Goal: Transaction & Acquisition: Purchase product/service

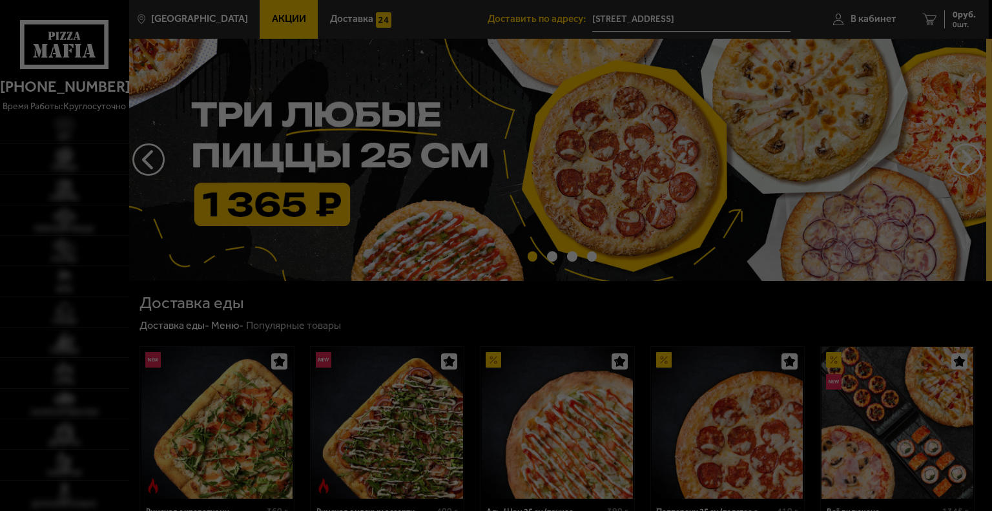
click at [880, 17] on div at bounding box center [496, 255] width 992 height 511
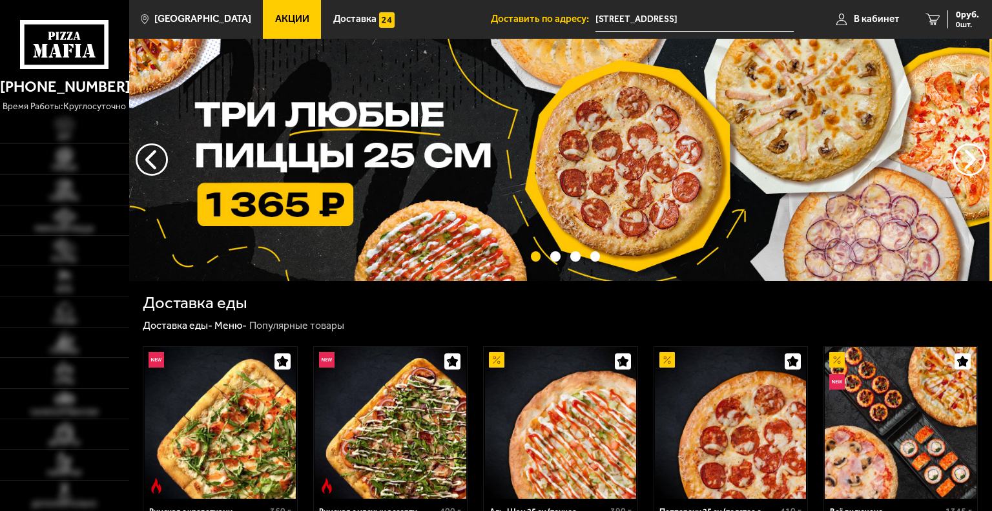
click at [880, 17] on span "В кабинет" at bounding box center [877, 19] width 46 height 10
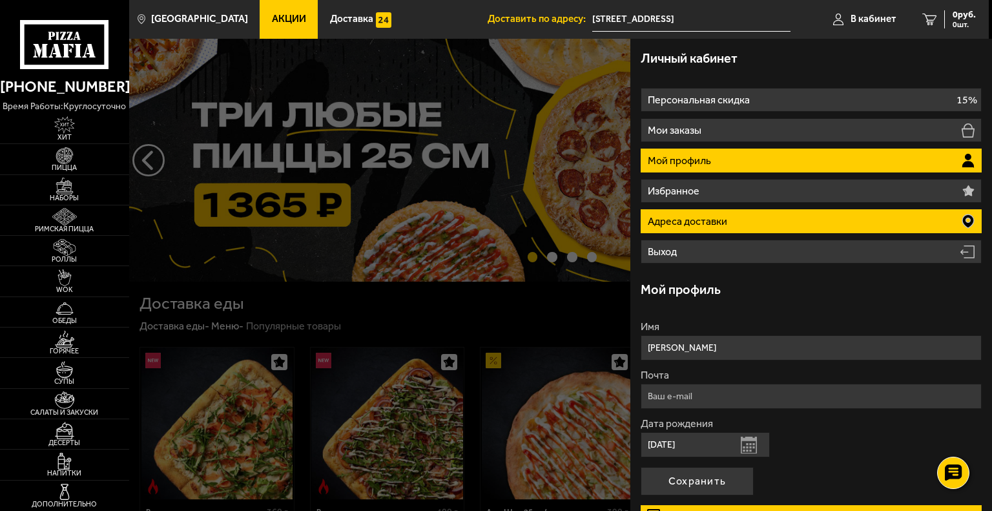
click at [847, 220] on li "Адреса доставки" at bounding box center [811, 221] width 341 height 24
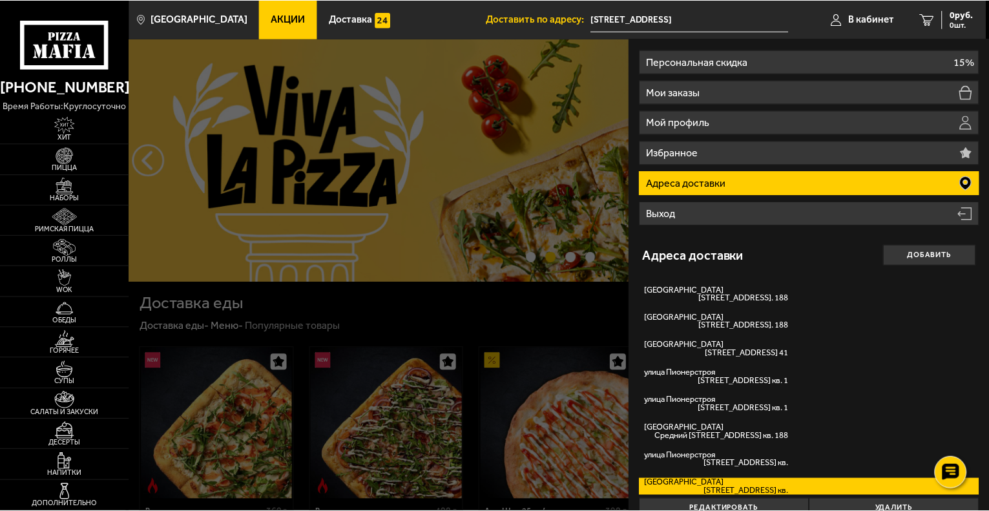
scroll to position [59, 0]
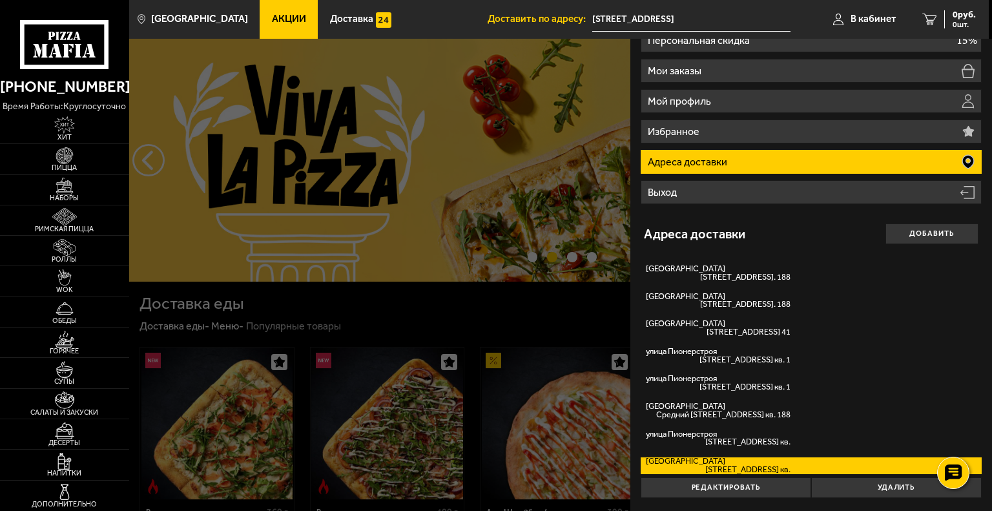
click at [765, 464] on label "[STREET_ADDRESS]" at bounding box center [811, 465] width 341 height 17
click at [0, 0] on input "[STREET_ADDRESS]" at bounding box center [0, 0] width 0 height 0
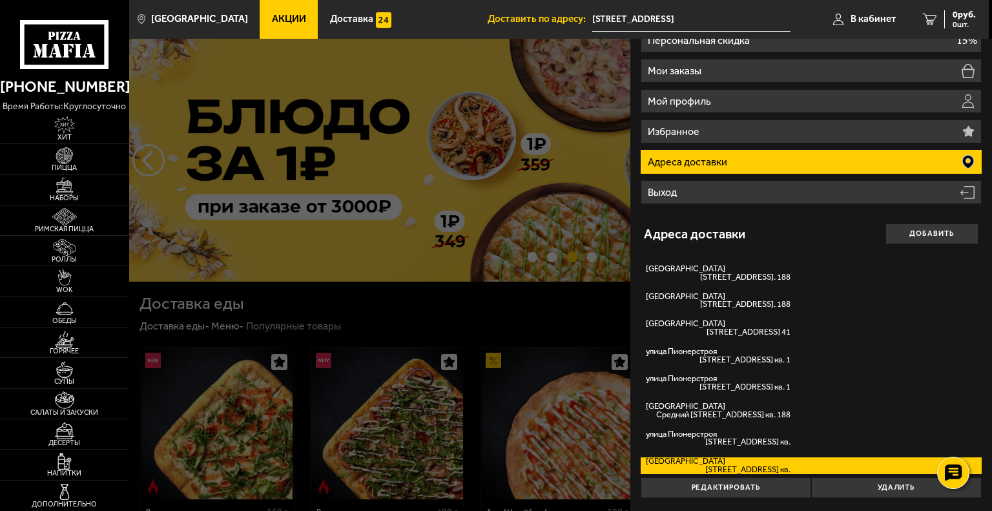
click at [481, 265] on div at bounding box center [625, 294] width 992 height 511
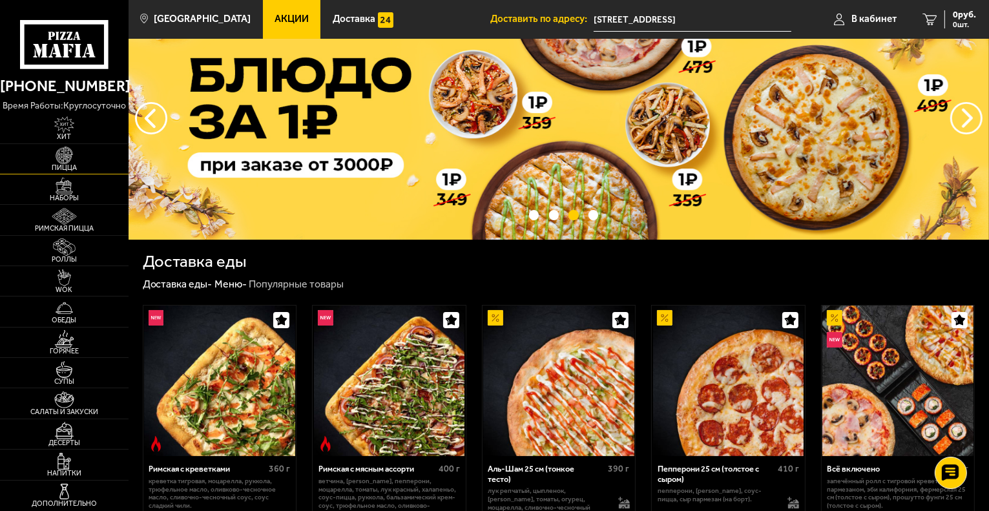
scroll to position [65, 0]
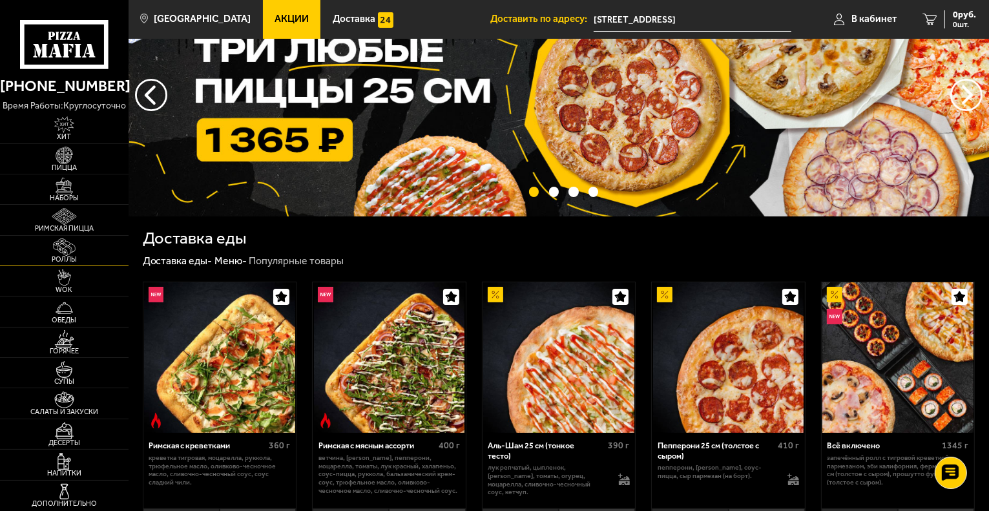
click at [62, 250] on img at bounding box center [64, 246] width 39 height 17
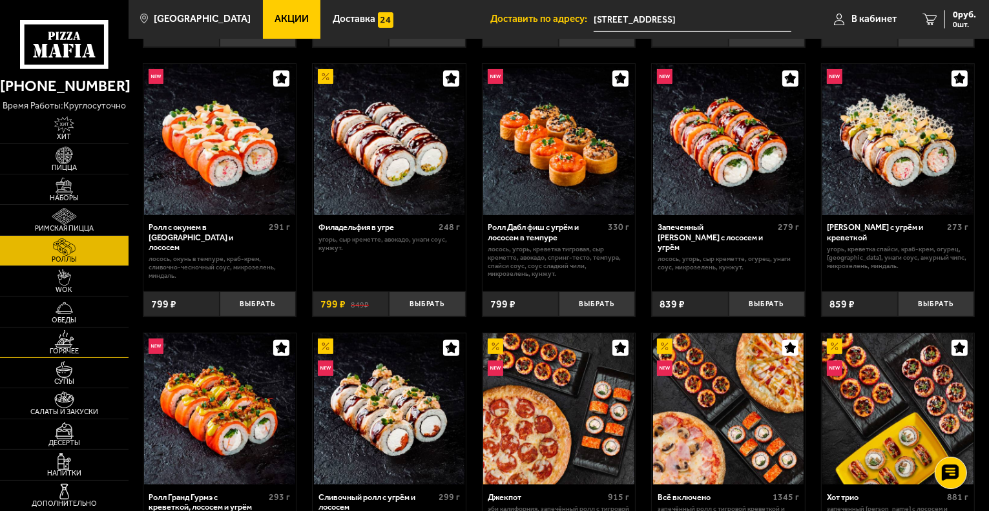
scroll to position [323, 0]
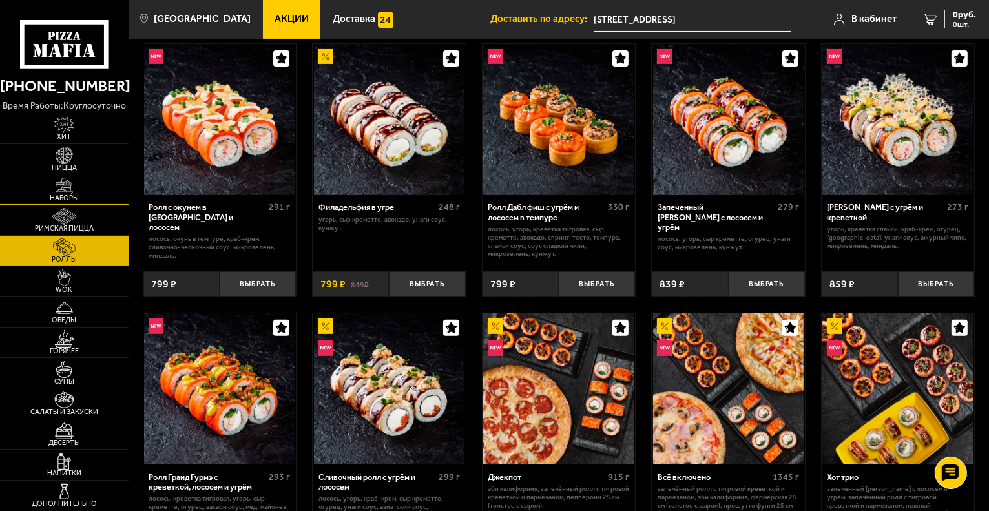
click at [63, 181] on img at bounding box center [64, 186] width 39 height 17
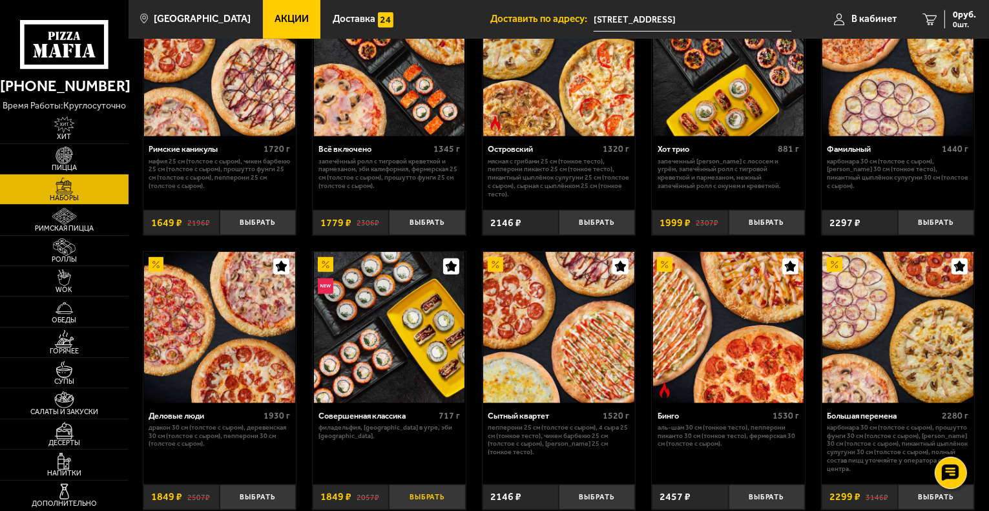
scroll to position [1026, 0]
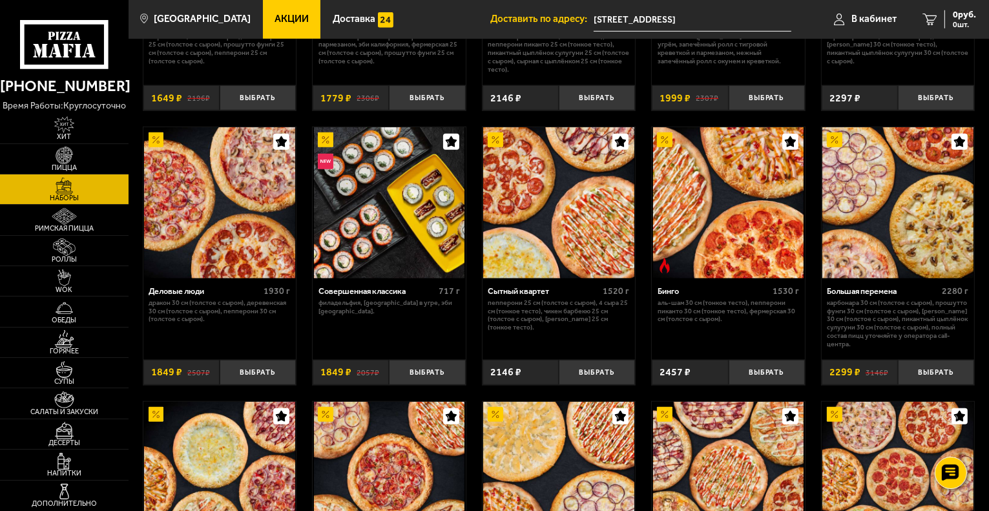
click at [377, 288] on div "Совершенная классика" at bounding box center [376, 291] width 117 height 10
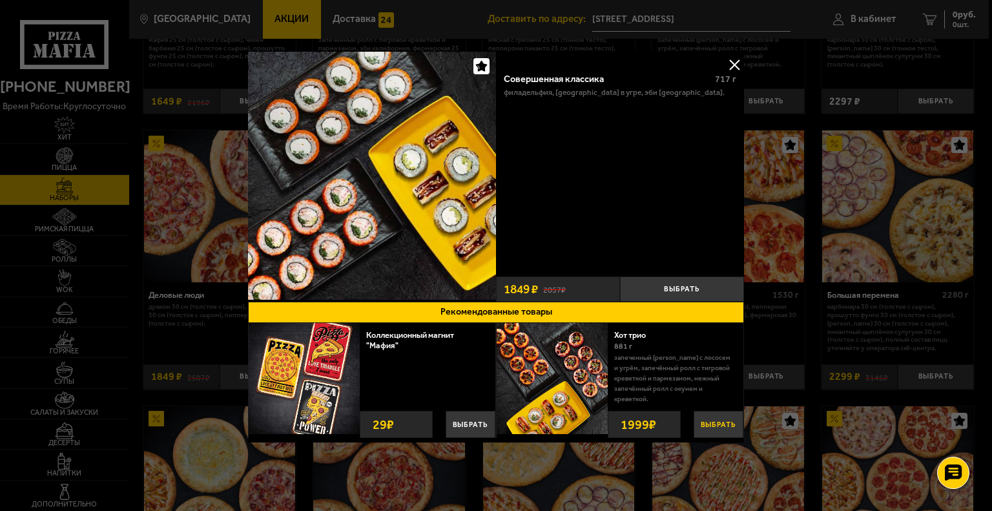
click at [712, 421] on button "Выбрать" at bounding box center [719, 424] width 50 height 27
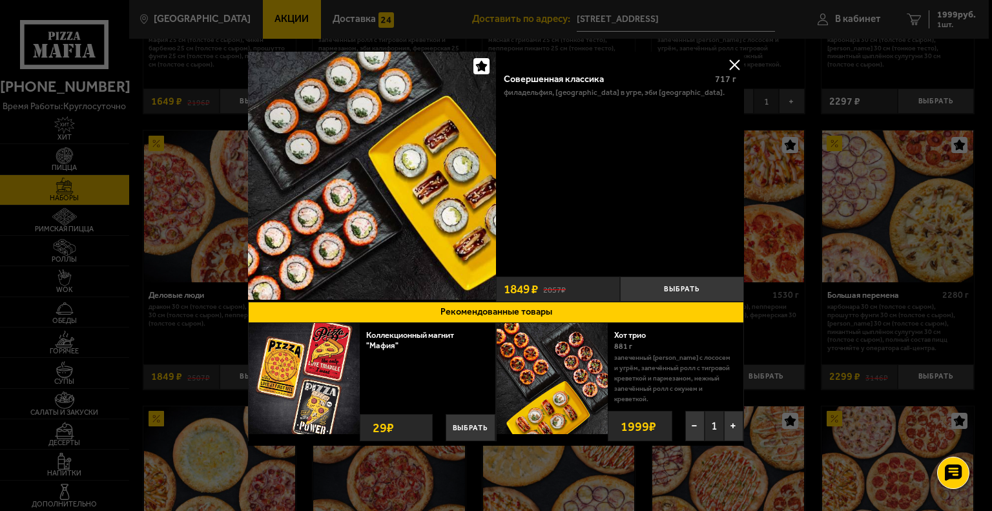
click at [731, 59] on button at bounding box center [734, 64] width 19 height 19
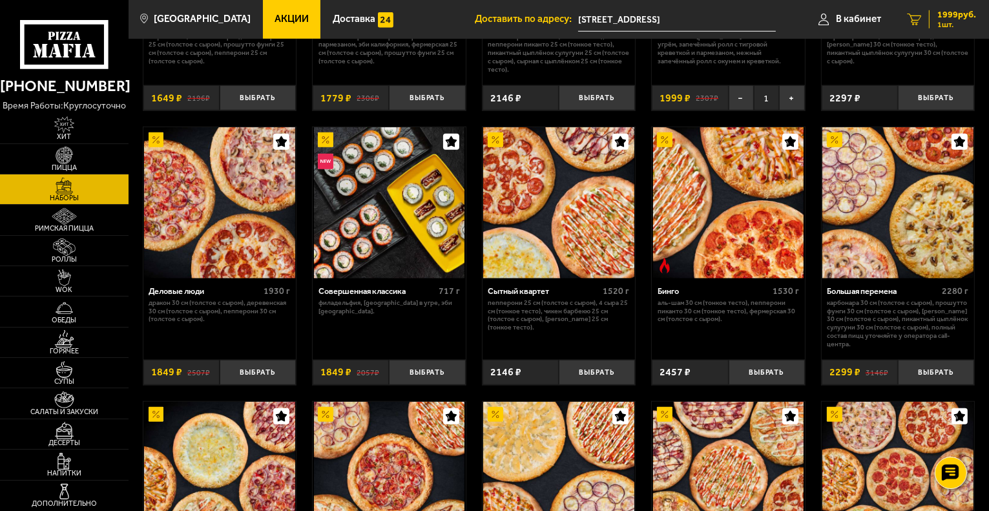
click at [959, 14] on span "1999 руб." at bounding box center [956, 14] width 39 height 9
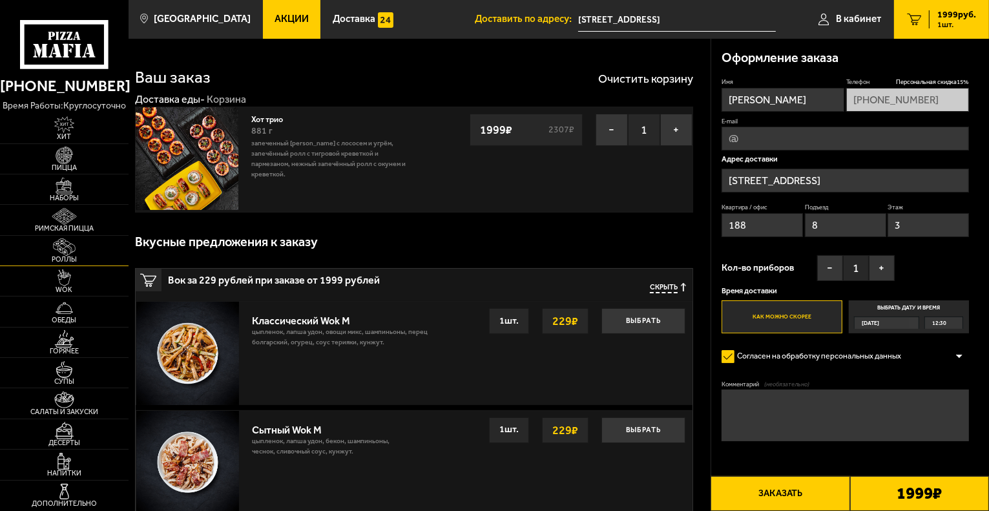
click at [64, 253] on img at bounding box center [64, 246] width 39 height 17
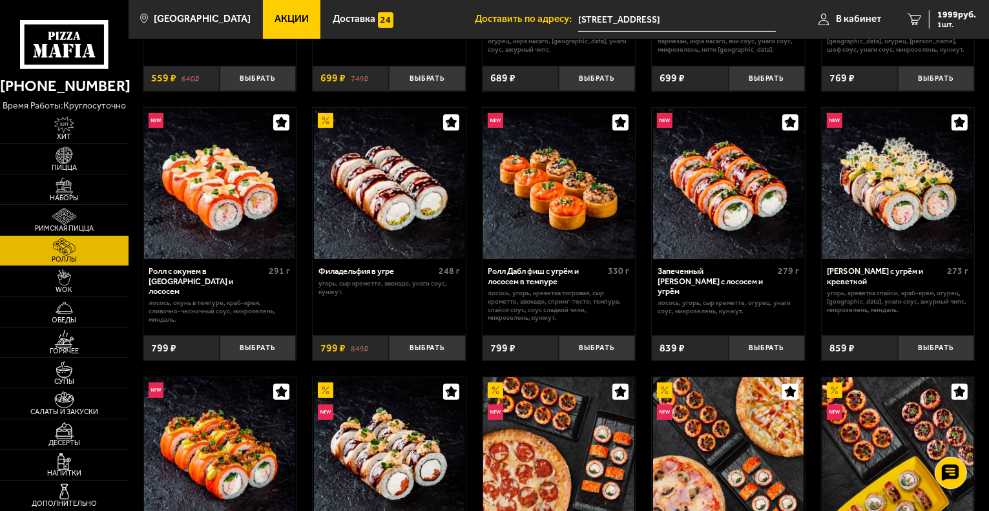
scroll to position [258, 0]
click at [765, 357] on button "Выбрать" at bounding box center [767, 348] width 76 height 25
click at [61, 154] on img at bounding box center [64, 155] width 39 height 17
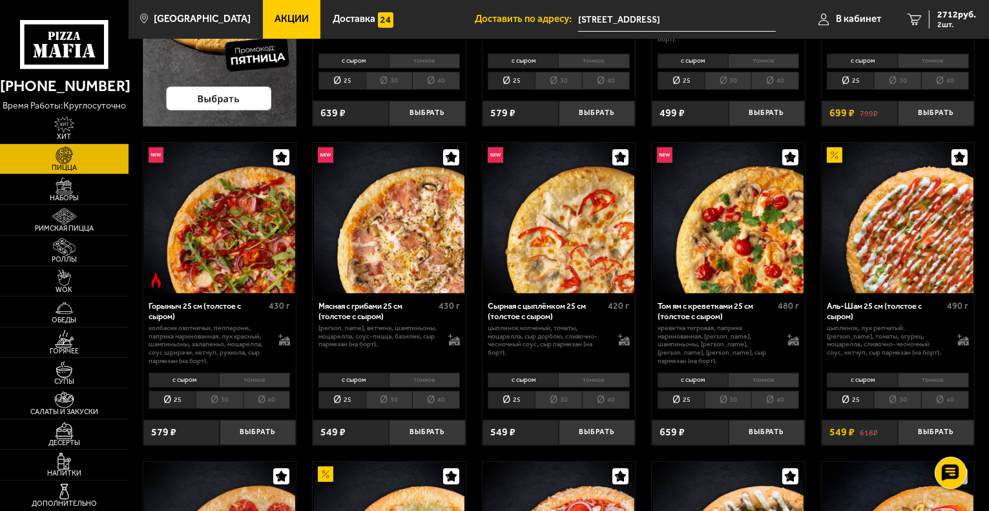
scroll to position [323, 0]
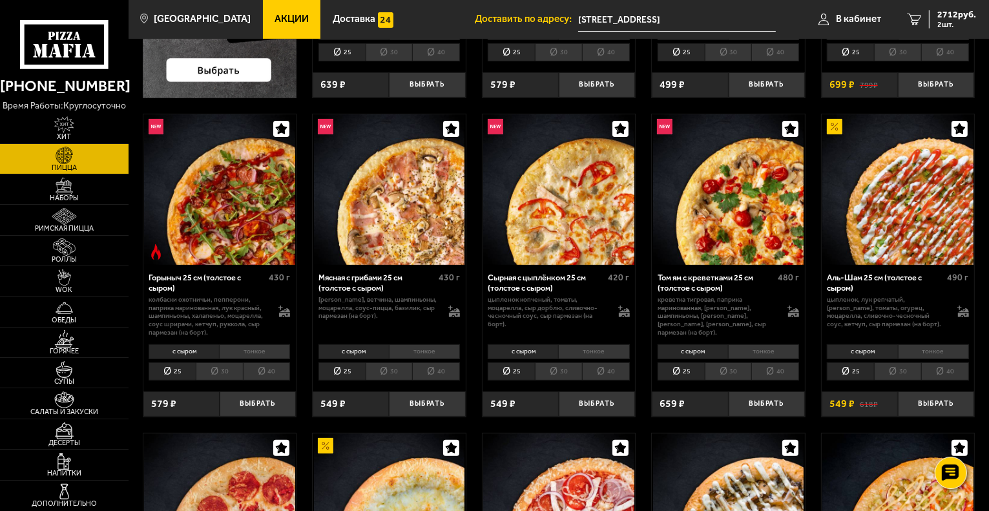
click at [607, 376] on li "40" at bounding box center [606, 371] width 48 height 18
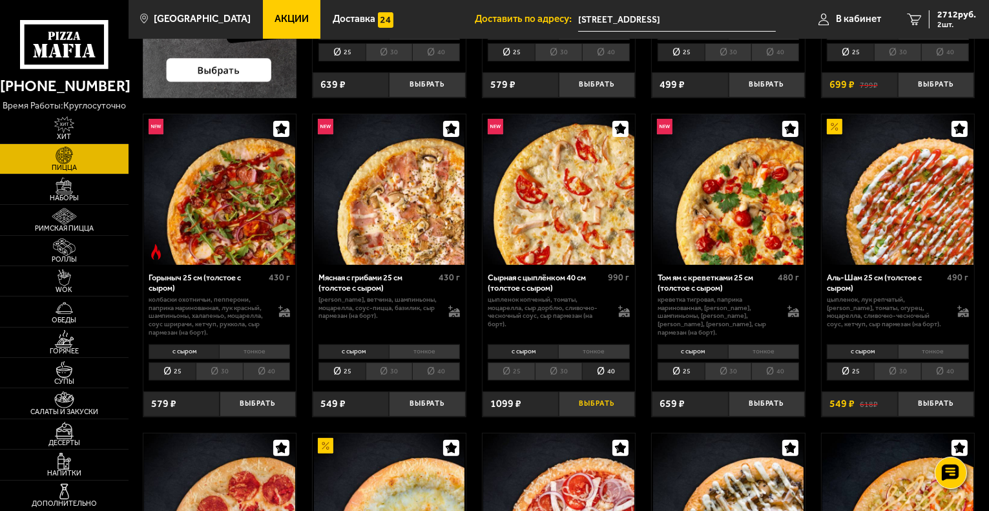
click at [602, 404] on button "Выбрать" at bounding box center [597, 403] width 76 height 25
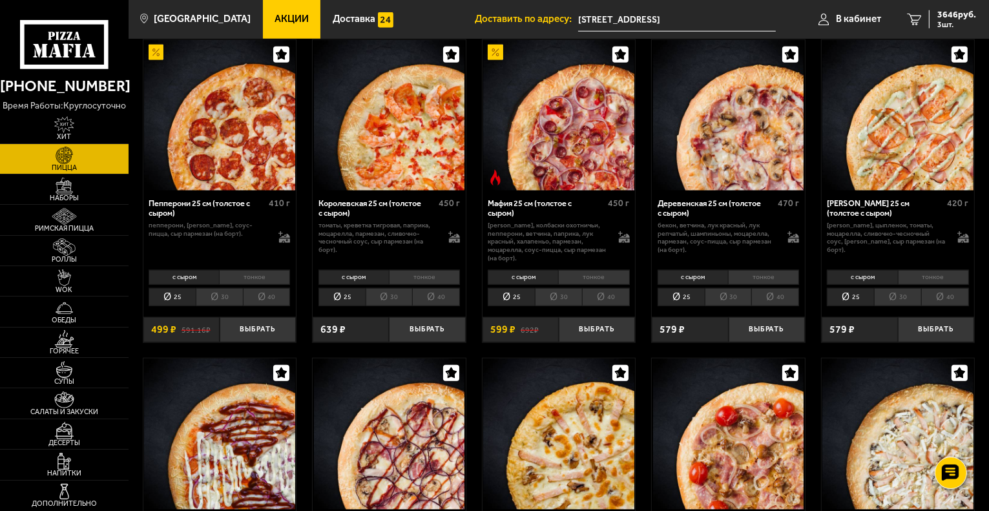
scroll to position [1357, 0]
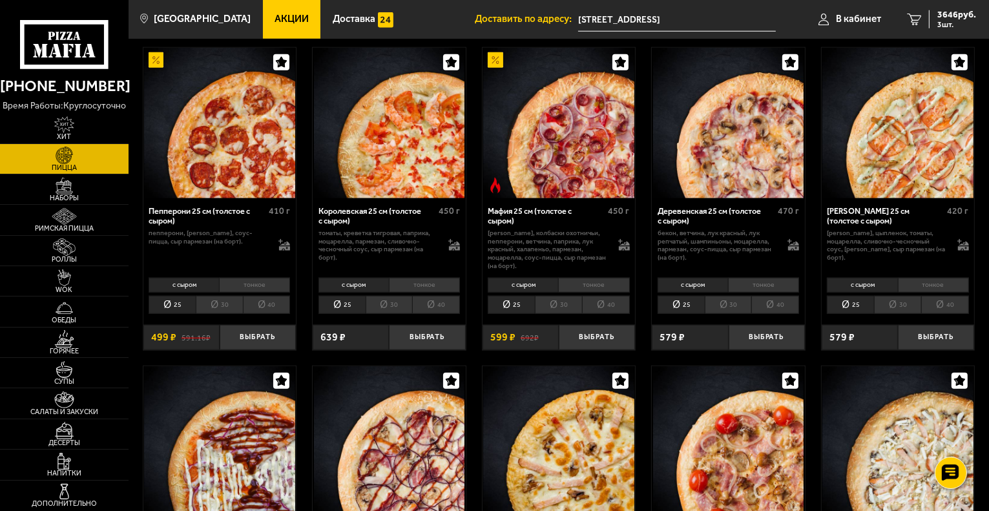
click at [765, 306] on li "40" at bounding box center [775, 305] width 48 height 18
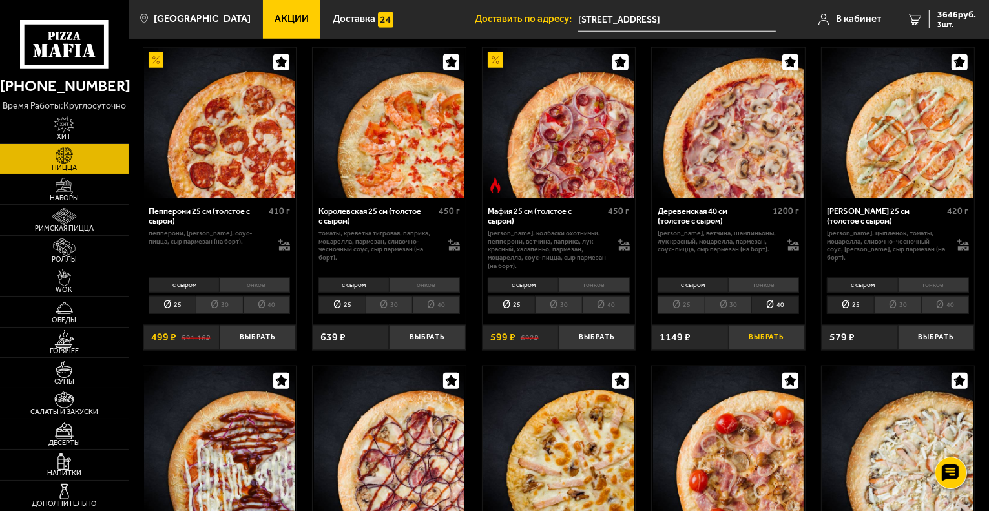
click at [764, 341] on button "Выбрать" at bounding box center [767, 337] width 76 height 25
click at [911, 19] on icon "4" at bounding box center [914, 20] width 14 height 12
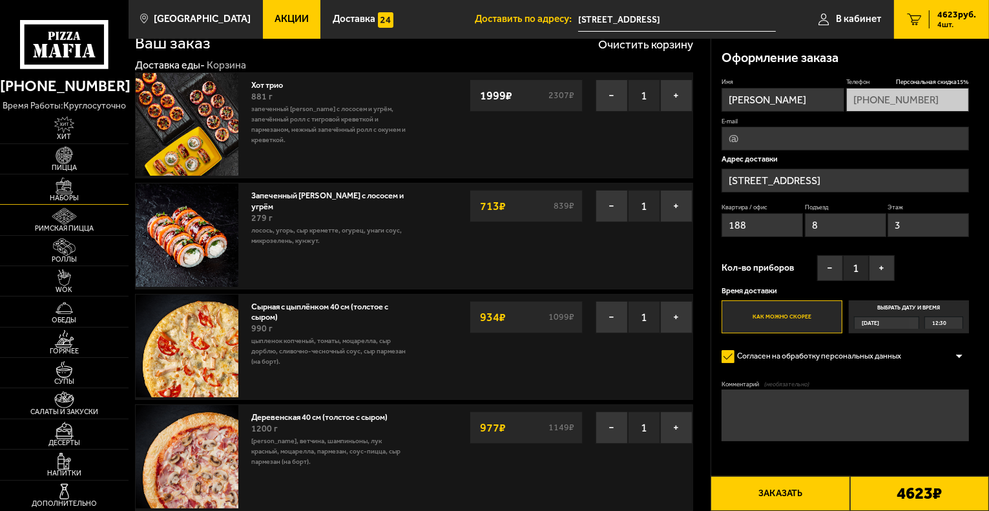
scroll to position [65, 0]
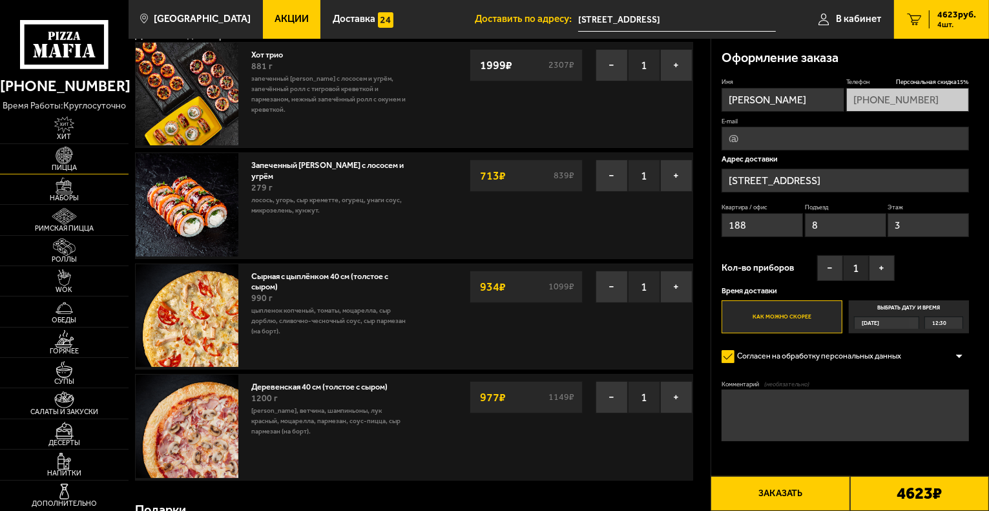
click at [59, 156] on img at bounding box center [64, 155] width 39 height 17
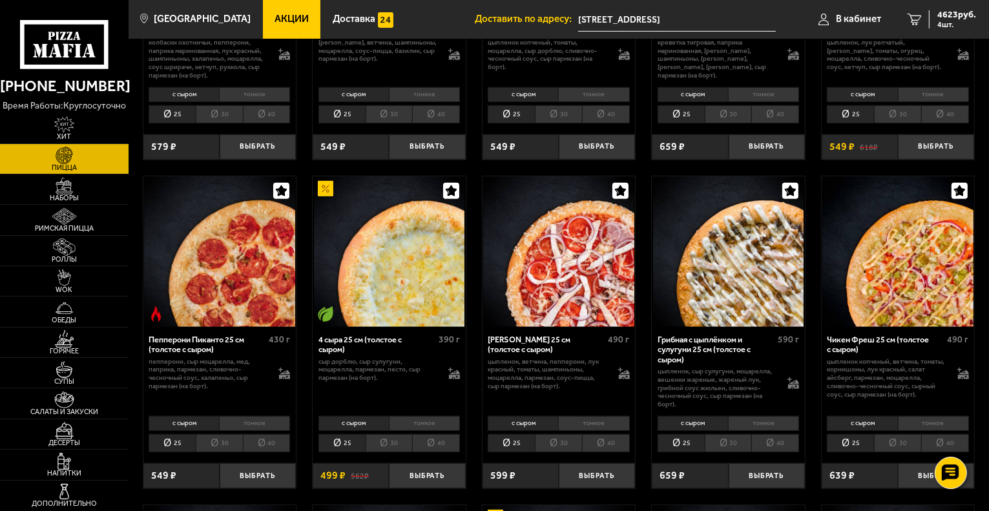
scroll to position [581, 0]
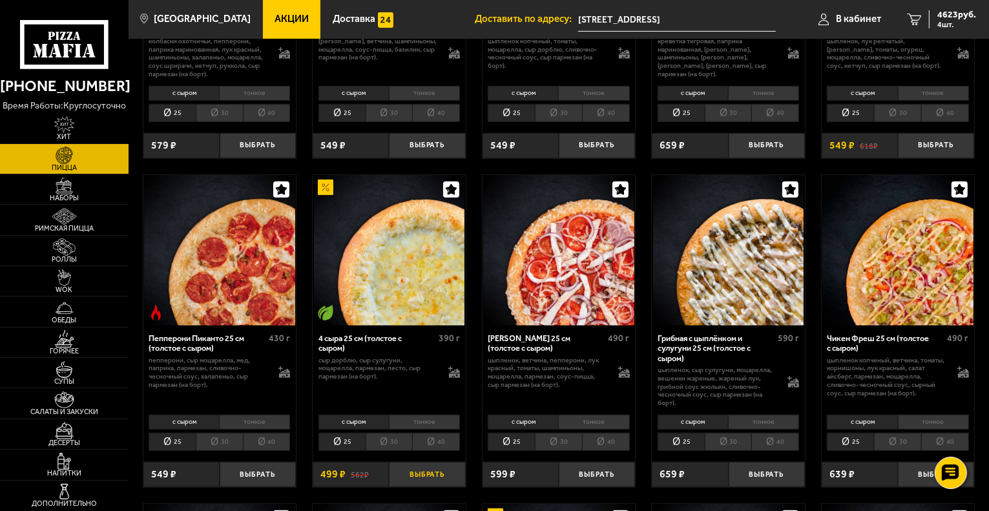
click at [422, 475] on button "Выбрать" at bounding box center [427, 474] width 76 height 25
click at [432, 444] on li "40" at bounding box center [436, 442] width 48 height 18
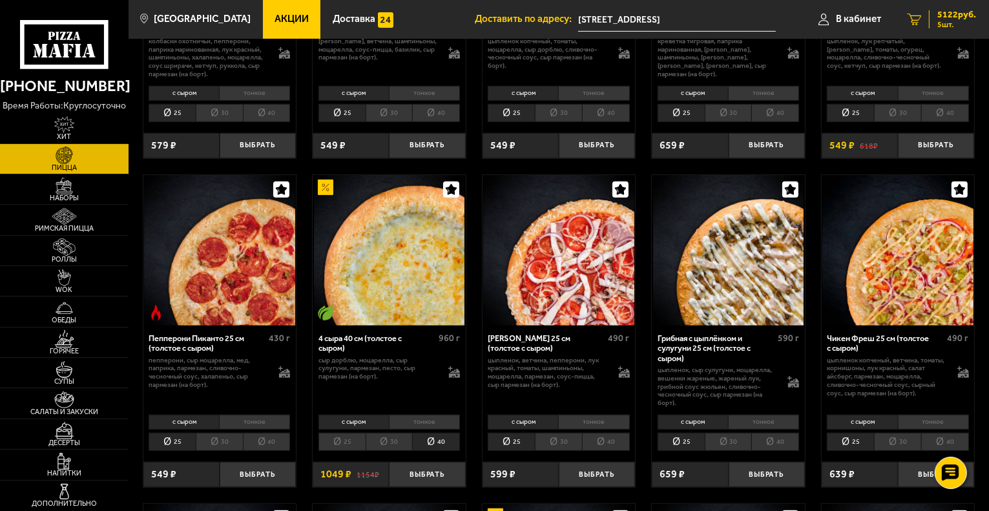
click at [912, 17] on icon "5" at bounding box center [914, 20] width 14 height 12
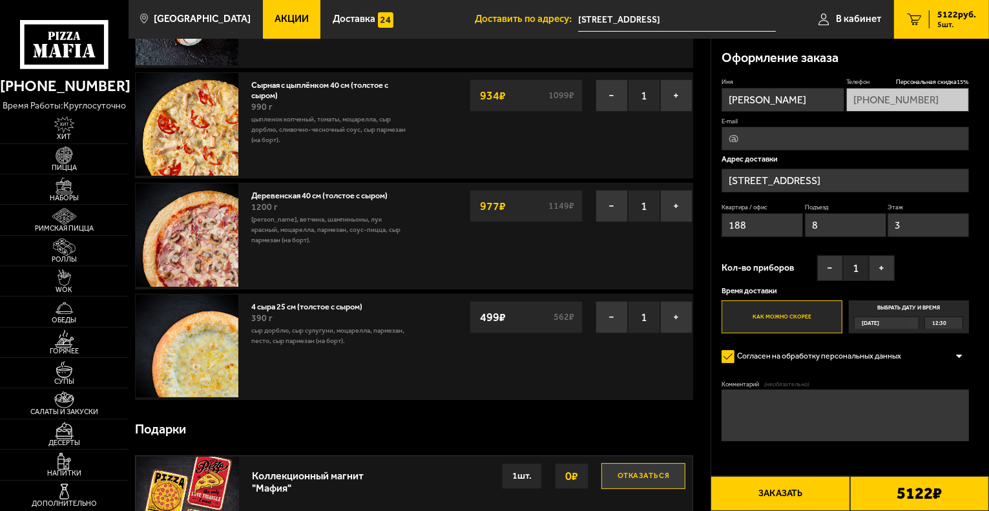
scroll to position [258, 0]
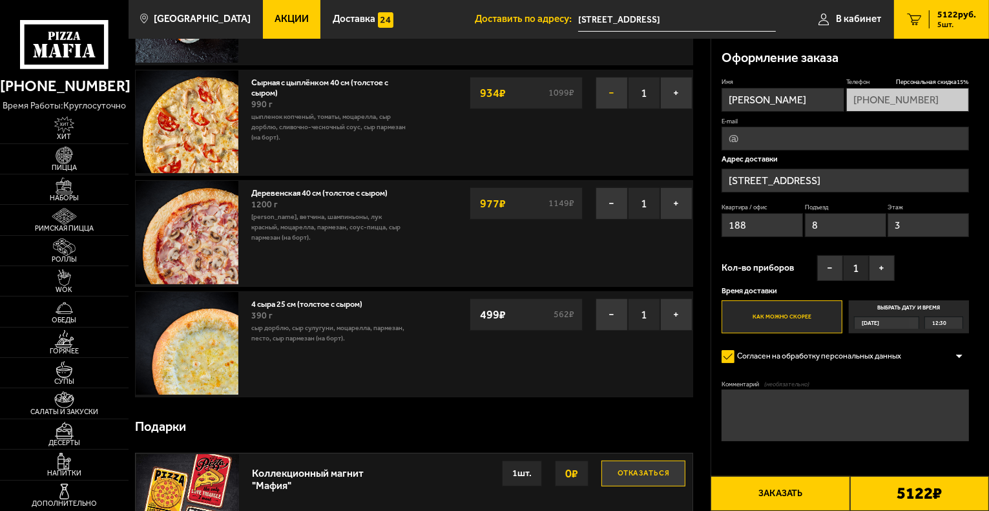
click at [612, 95] on button "−" at bounding box center [612, 93] width 32 height 32
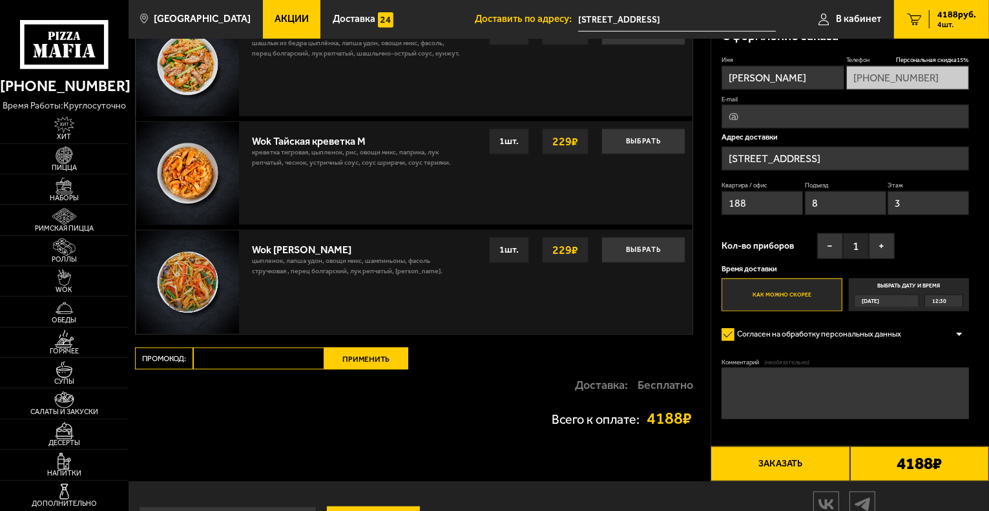
scroll to position [1098, 0]
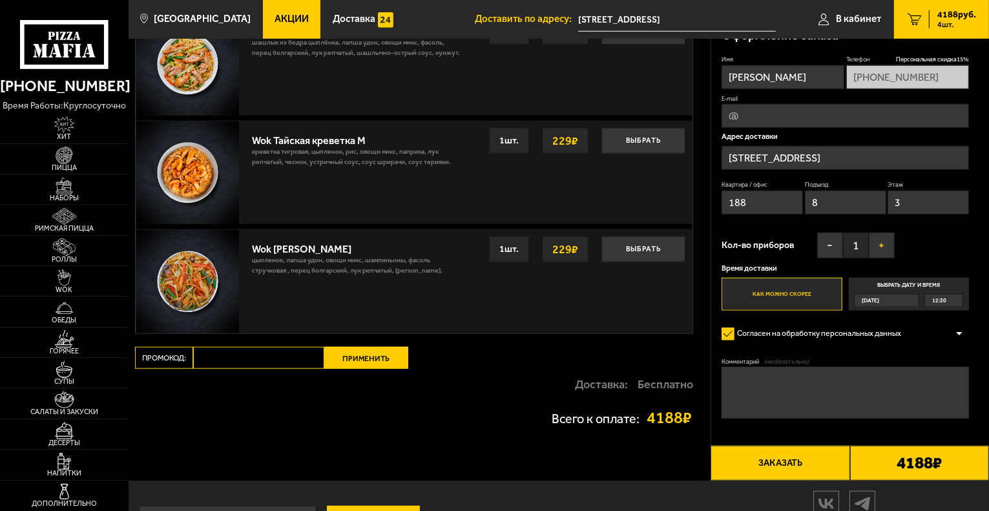
click at [879, 248] on button "+" at bounding box center [882, 246] width 26 height 26
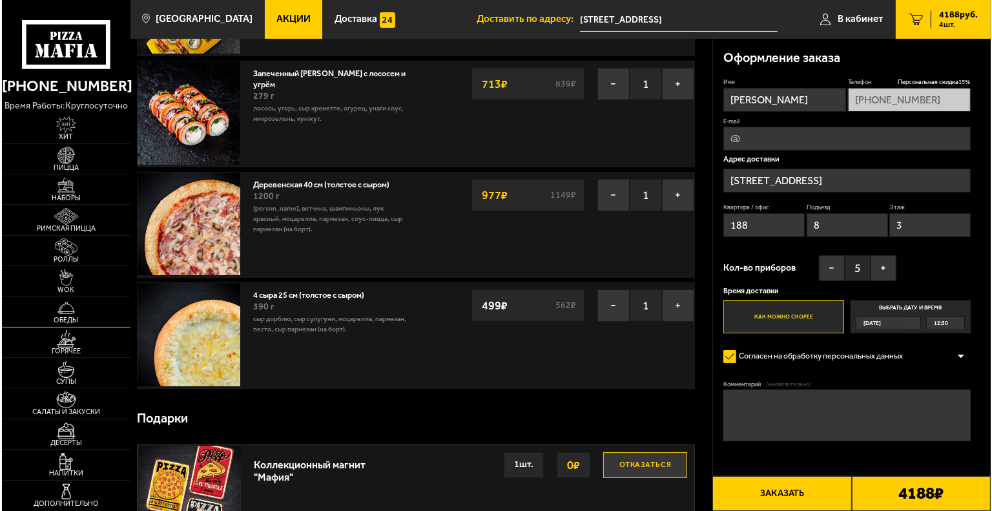
scroll to position [0, 0]
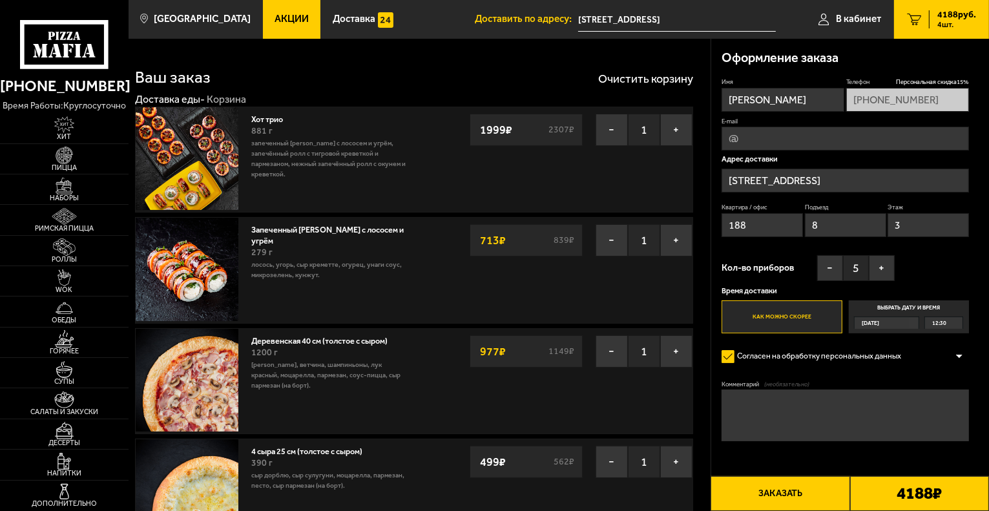
click at [893, 185] on input "[STREET_ADDRESS]" at bounding box center [845, 181] width 247 height 24
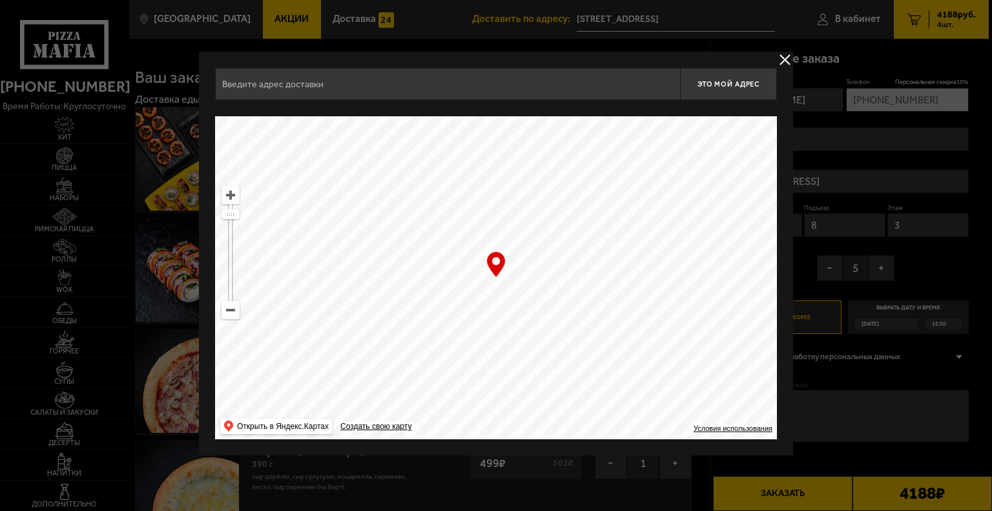
type input "[STREET_ADDRESS]"
click at [782, 54] on button "delivery type" at bounding box center [785, 60] width 16 height 16
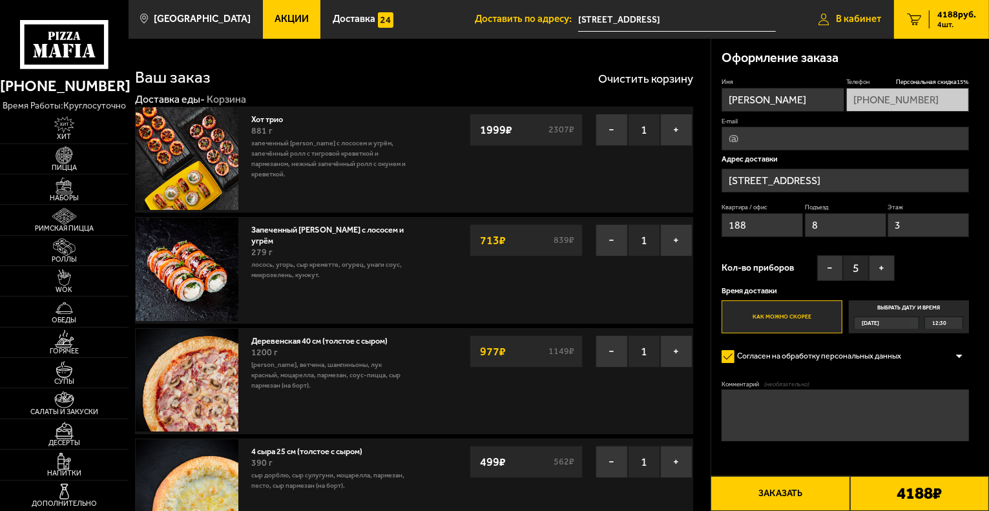
click at [837, 18] on span "В кабинет" at bounding box center [858, 19] width 45 height 10
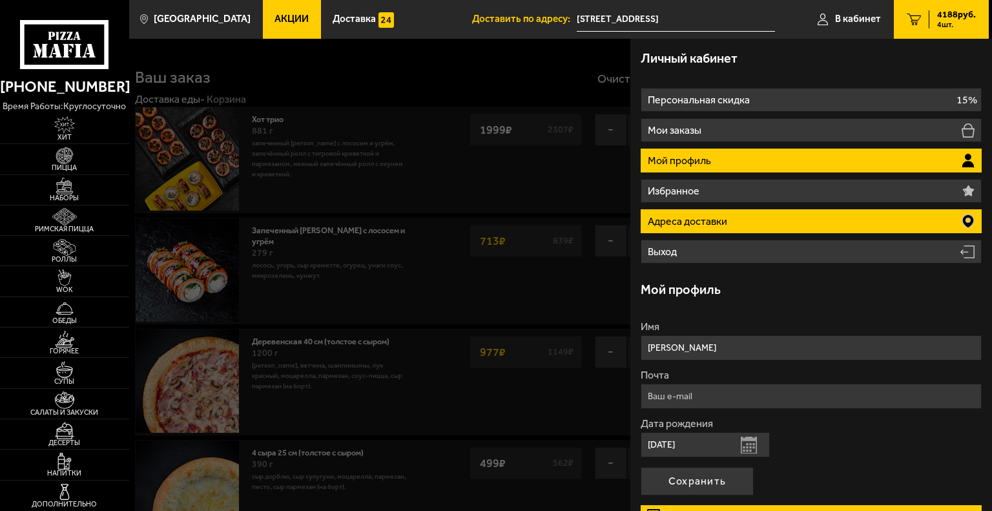
click at [820, 216] on li "Адреса доставки" at bounding box center [811, 221] width 341 height 24
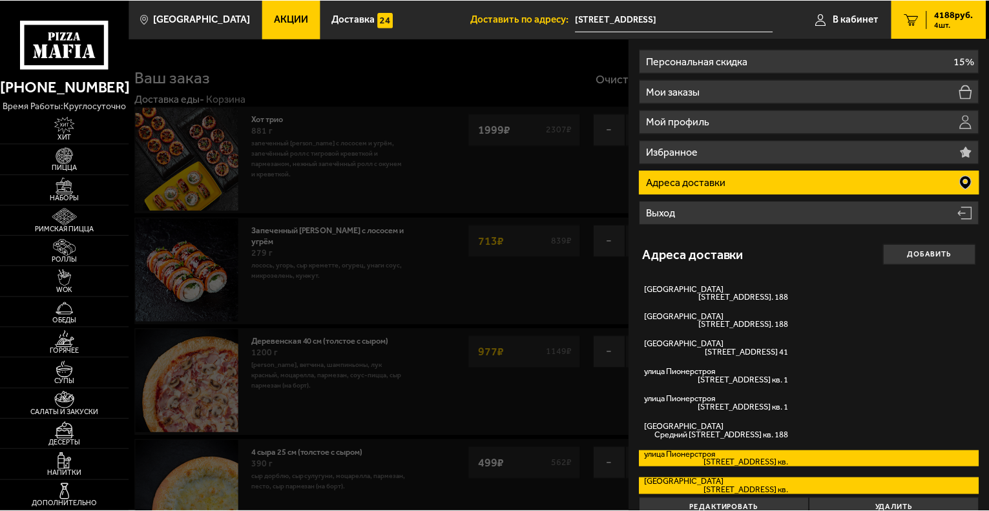
scroll to position [59, 0]
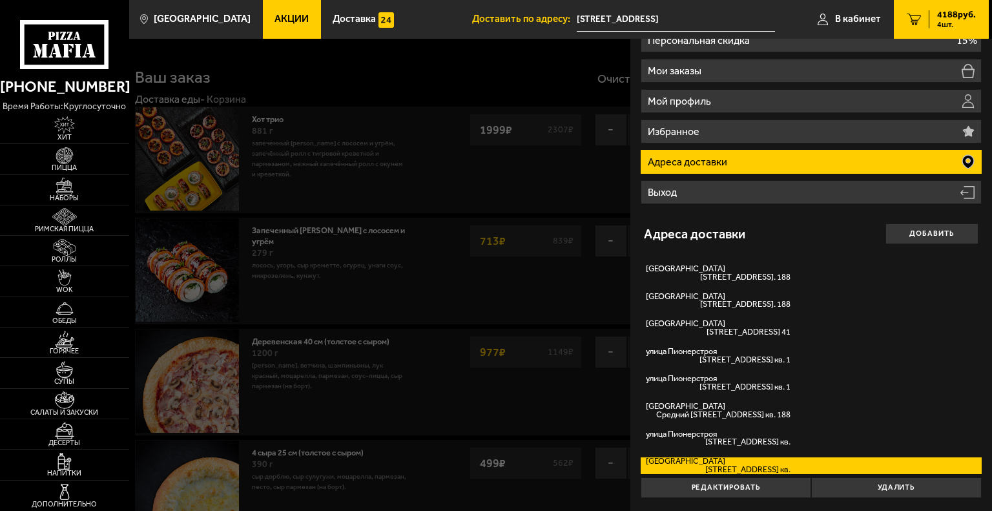
click at [762, 464] on label "[STREET_ADDRESS]" at bounding box center [811, 465] width 341 height 17
click at [0, 0] on input "[STREET_ADDRESS]" at bounding box center [0, 0] width 0 height 0
click at [598, 154] on div at bounding box center [625, 294] width 992 height 511
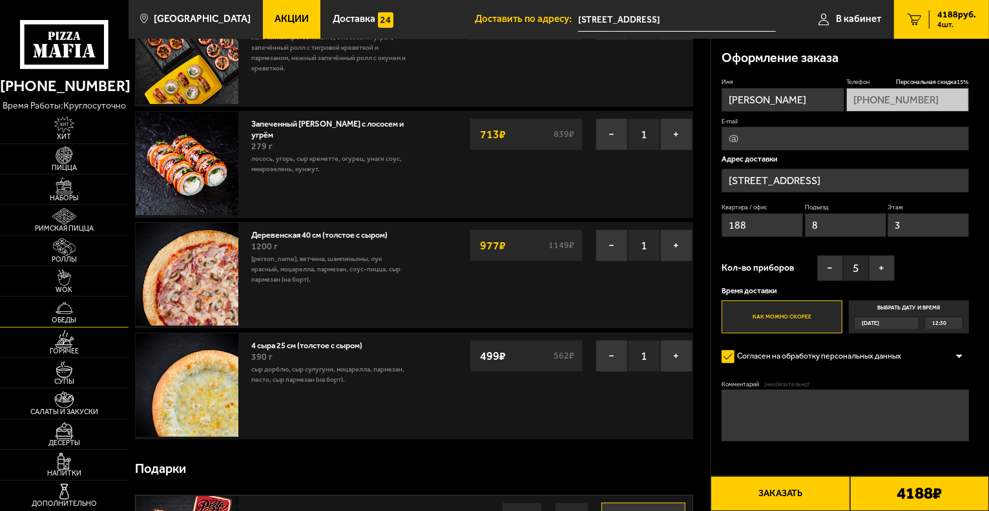
scroll to position [129, 0]
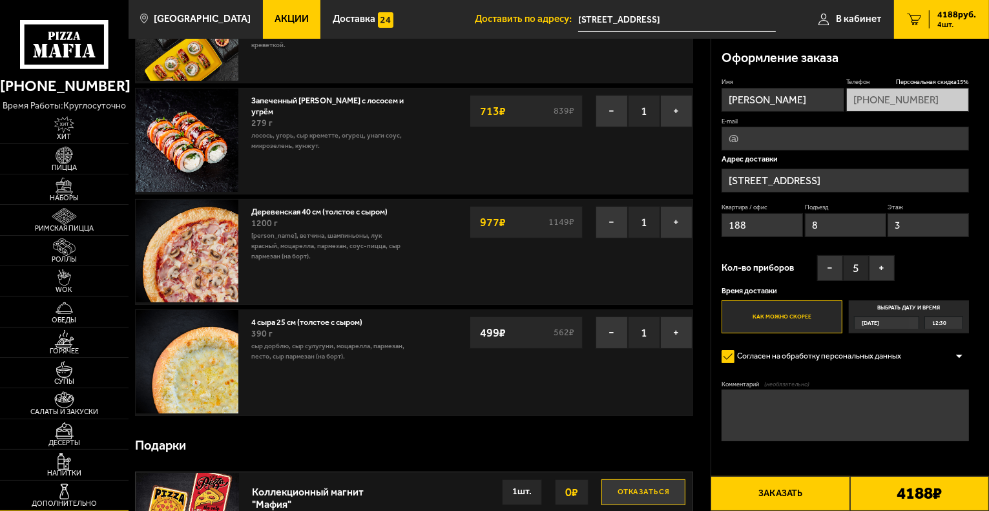
click at [68, 492] on img at bounding box center [64, 491] width 39 height 17
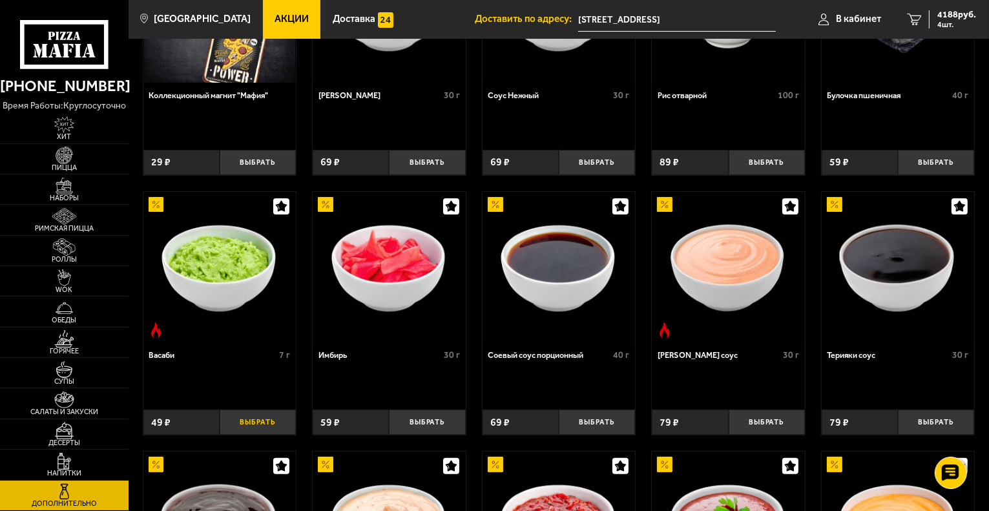
scroll to position [194, 0]
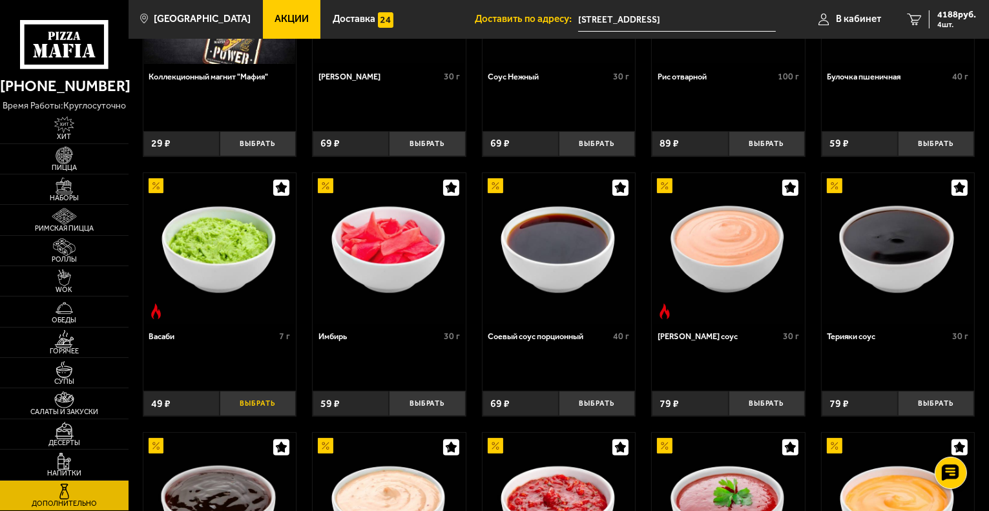
click at [265, 408] on button "Выбрать" at bounding box center [258, 403] width 76 height 25
click at [282, 408] on button "+" at bounding box center [283, 403] width 25 height 25
click at [609, 404] on button "Выбрать" at bounding box center [597, 403] width 76 height 25
click at [621, 400] on button "+" at bounding box center [622, 403] width 25 height 25
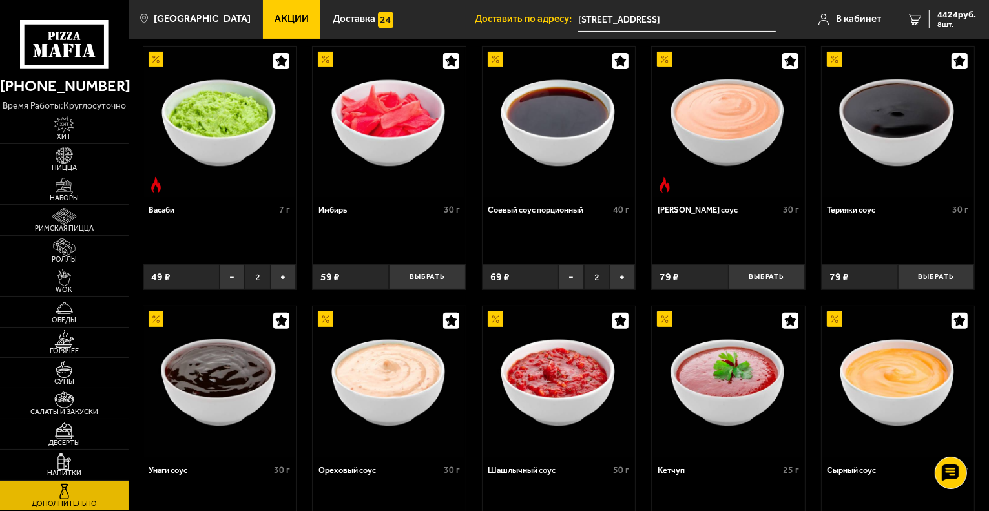
scroll to position [323, 0]
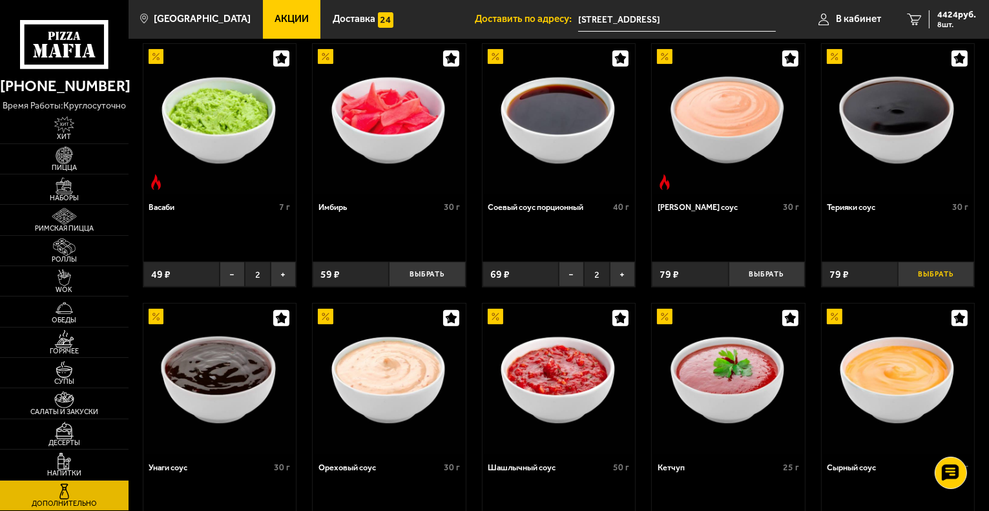
click at [946, 276] on button "Выбрать" at bounding box center [936, 274] width 76 height 25
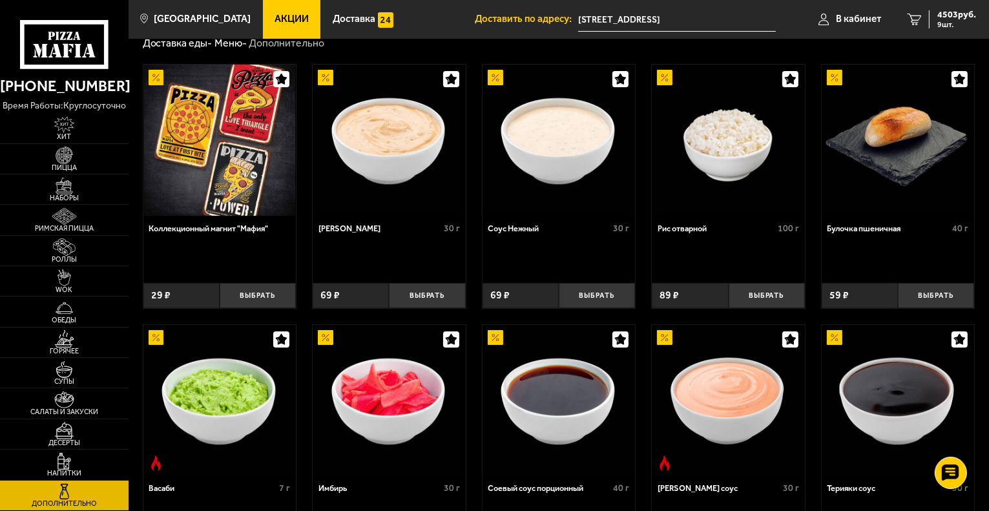
scroll to position [0, 0]
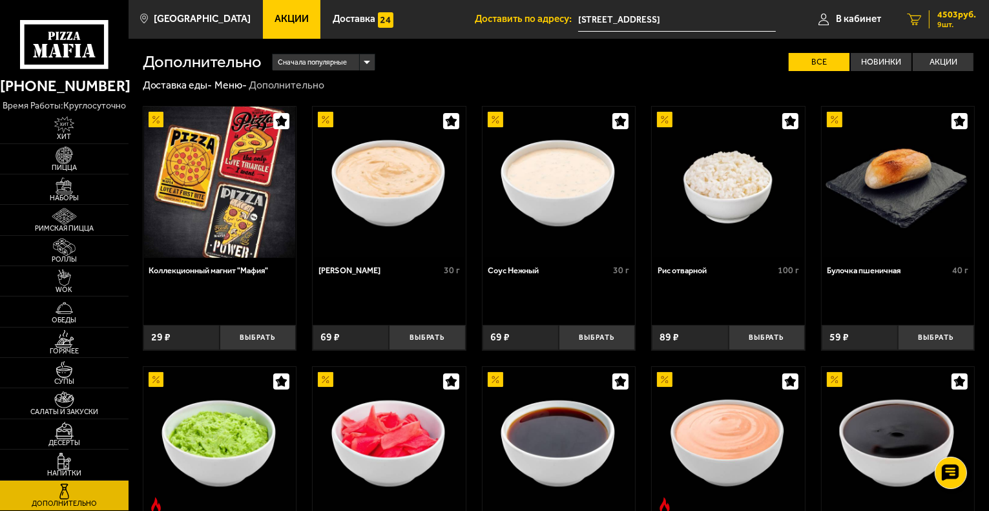
click at [911, 17] on icon "9" at bounding box center [914, 20] width 14 height 12
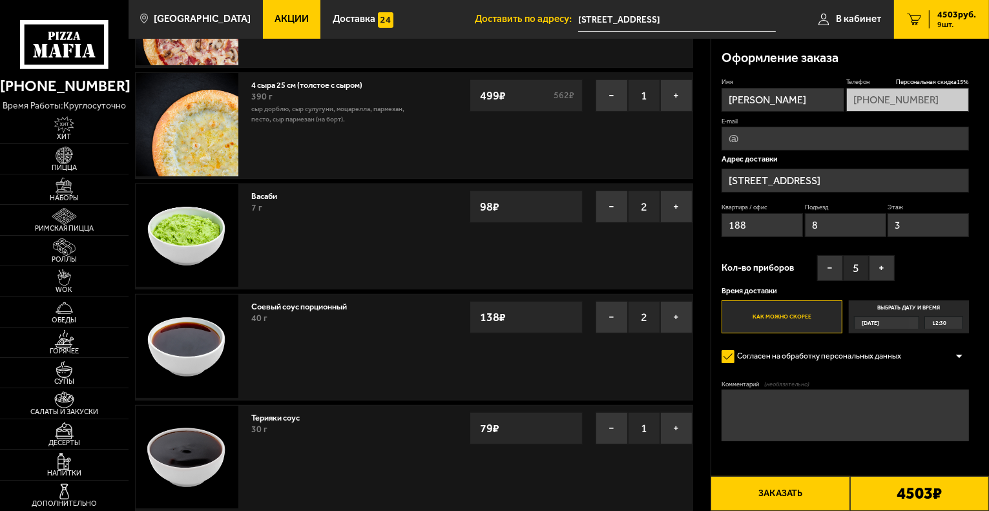
scroll to position [517, 0]
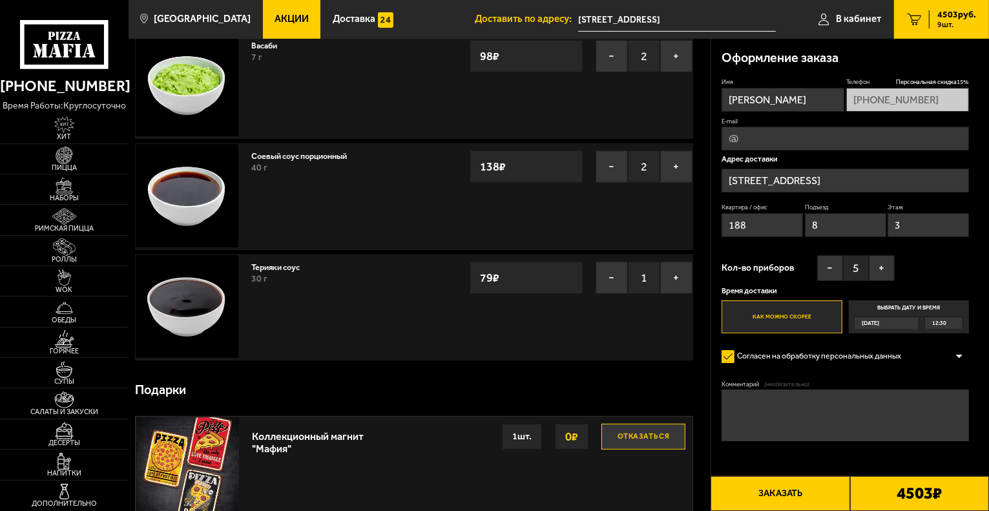
click at [835, 179] on input "[STREET_ADDRESS]" at bounding box center [845, 181] width 247 height 24
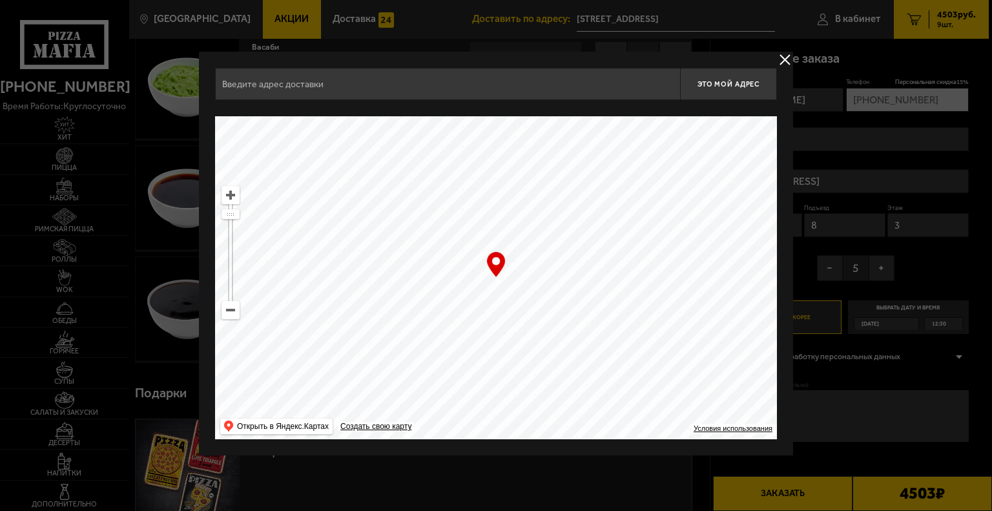
type input "[STREET_ADDRESS]"
drag, startPoint x: 558, startPoint y: 280, endPoint x: 623, endPoint y: 179, distance: 119.7
click at [619, 180] on ymaps at bounding box center [496, 277] width 562 height 323
drag, startPoint x: 566, startPoint y: 258, endPoint x: 672, endPoint y: 166, distance: 140.1
click at [672, 166] on ymaps at bounding box center [496, 277] width 562 height 323
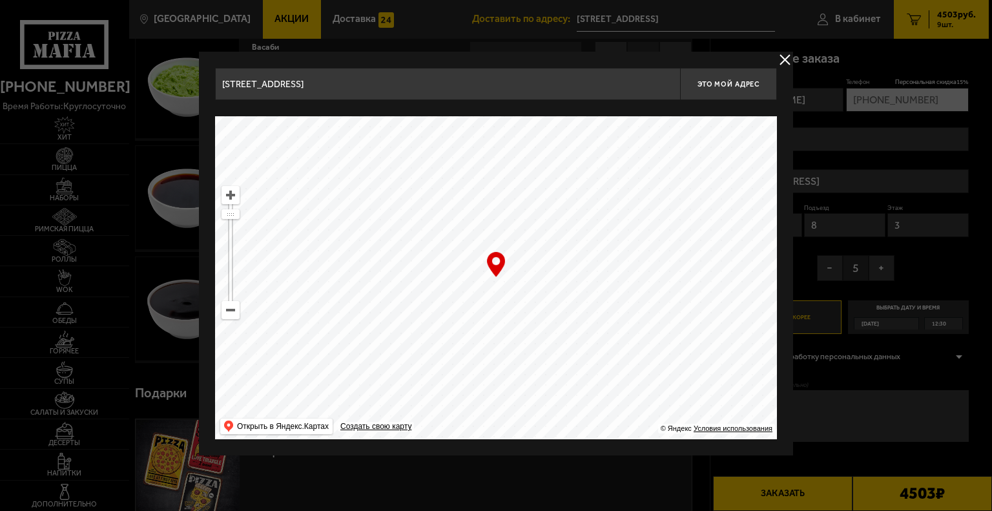
type input "[STREET_ADDRESS]"
drag, startPoint x: 463, startPoint y: 273, endPoint x: 657, endPoint y: 188, distance: 212.3
click at [656, 188] on ymaps at bounding box center [496, 277] width 562 height 323
type input "[STREET_ADDRESS]"
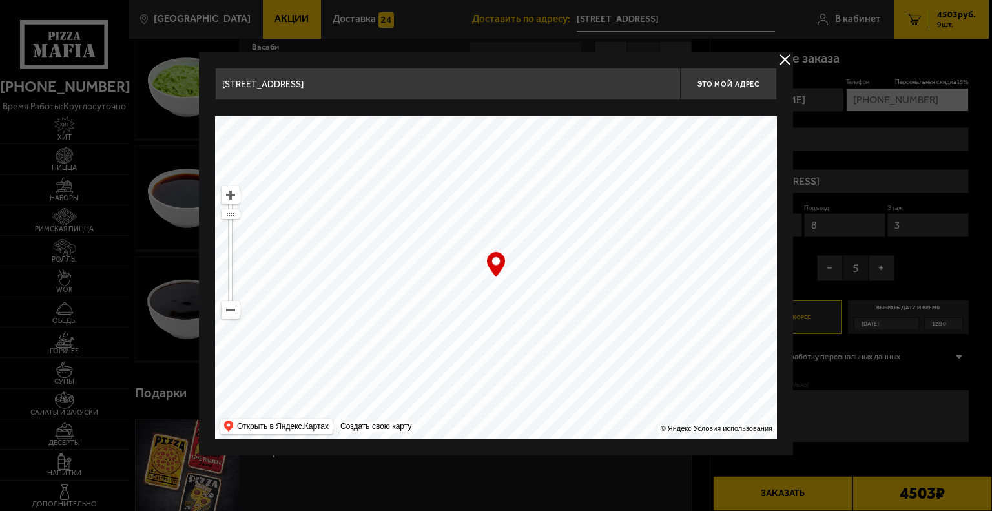
type input "[STREET_ADDRESS]"
drag, startPoint x: 432, startPoint y: 307, endPoint x: 437, endPoint y: 182, distance: 125.5
click at [433, 185] on ymaps at bounding box center [496, 277] width 562 height 323
drag, startPoint x: 416, startPoint y: 265, endPoint x: 377, endPoint y: 180, distance: 93.7
click at [377, 180] on ymaps at bounding box center [496, 277] width 562 height 323
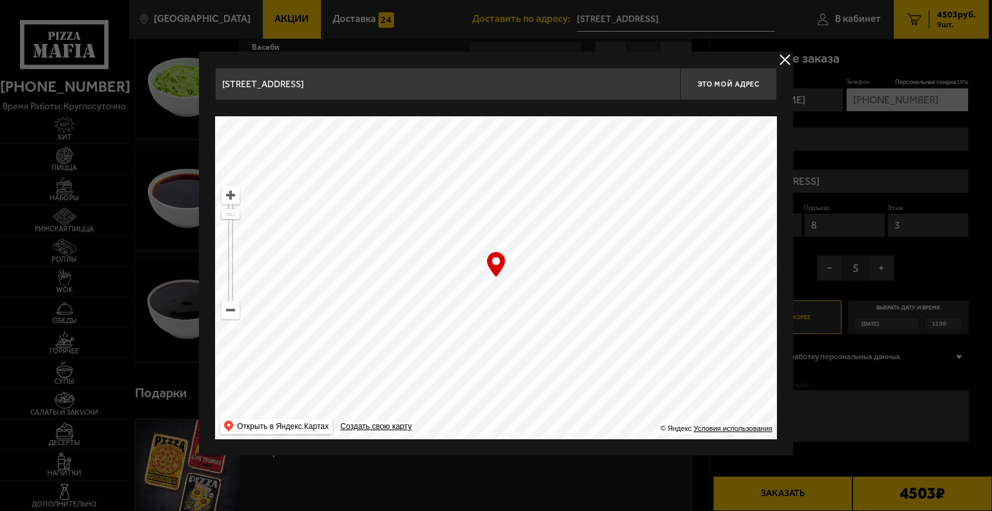
drag, startPoint x: 589, startPoint y: 322, endPoint x: 367, endPoint y: 200, distance: 253.5
click at [367, 200] on ymaps at bounding box center [496, 277] width 562 height 323
drag, startPoint x: 517, startPoint y: 328, endPoint x: 442, endPoint y: 224, distance: 128.2
click at [442, 224] on ymaps at bounding box center [496, 277] width 562 height 323
drag, startPoint x: 515, startPoint y: 264, endPoint x: 479, endPoint y: 202, distance: 72.0
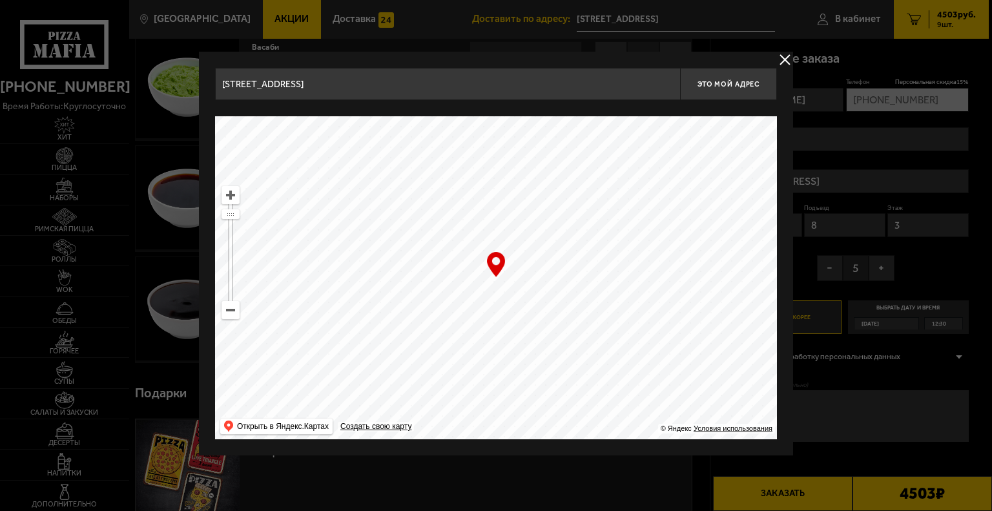
click at [479, 202] on ymaps at bounding box center [496, 277] width 562 height 323
drag, startPoint x: 541, startPoint y: 285, endPoint x: 550, endPoint y: 207, distance: 78.1
click at [549, 208] on ymaps at bounding box center [496, 277] width 562 height 323
type input "[STREET_ADDRESS]"
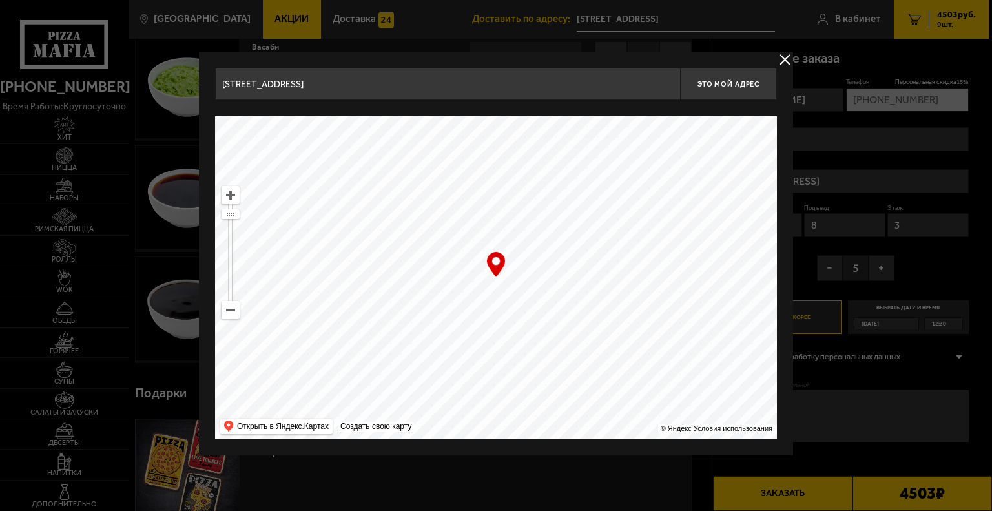
click at [553, 240] on ymaps at bounding box center [496, 277] width 562 height 323
type input "[STREET_ADDRESS]"
click at [364, 86] on input "[STREET_ADDRESS]" at bounding box center [447, 84] width 465 height 32
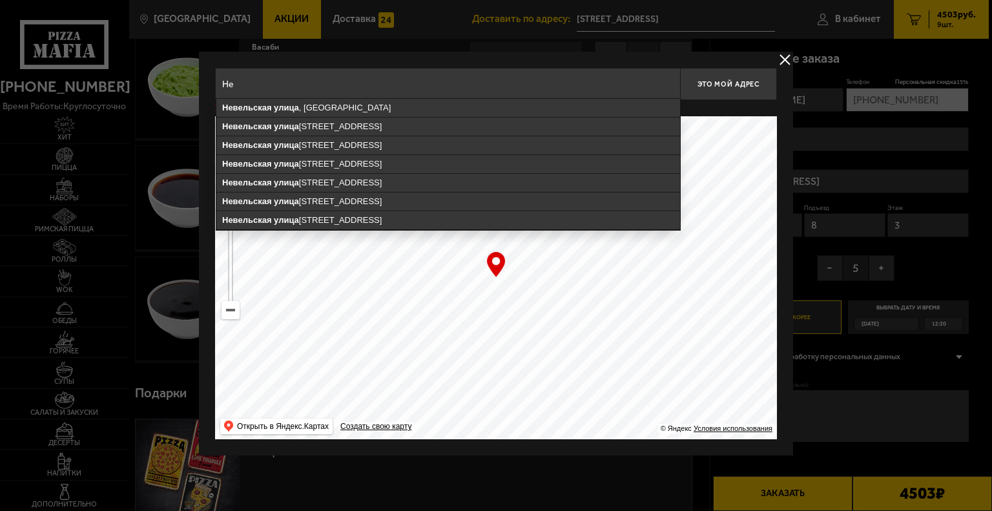
type input "[PERSON_NAME]"
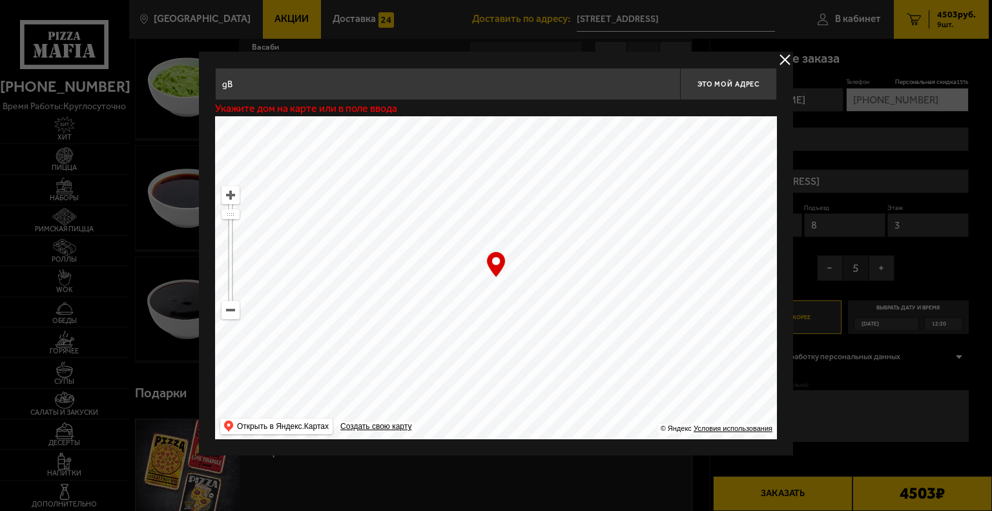
type input "g"
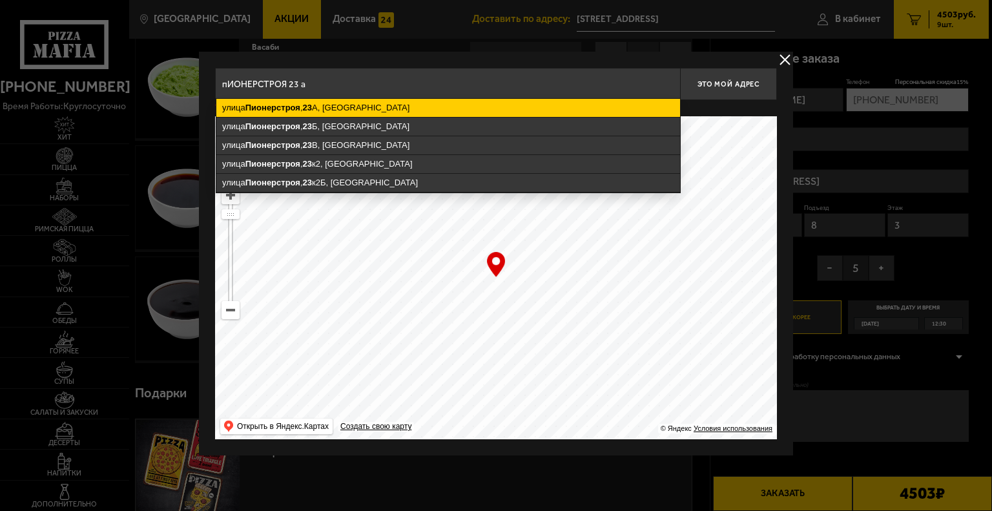
click at [342, 110] on ymaps "[STREET_ADDRESS]" at bounding box center [448, 108] width 464 height 18
type input "[STREET_ADDRESS]"
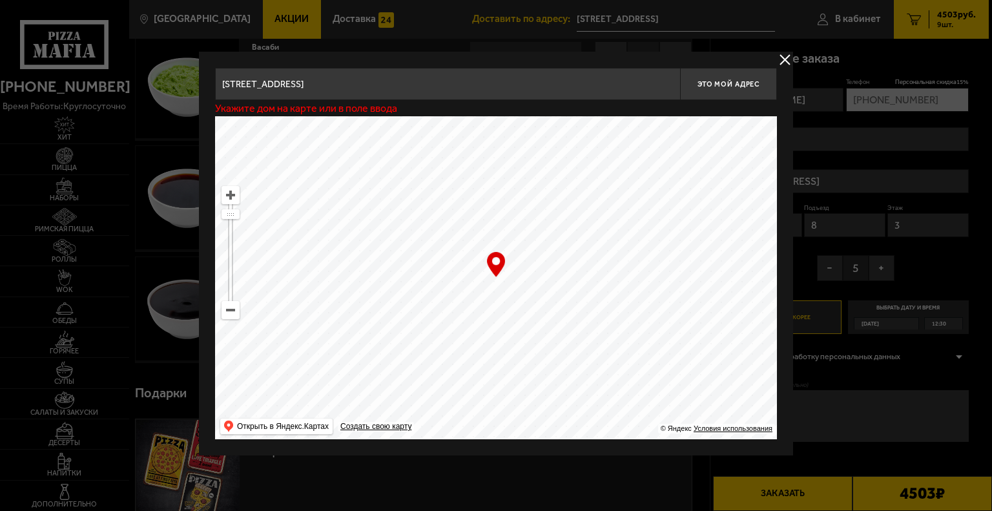
type input "[STREET_ADDRESS]"
click at [736, 80] on span "Это мой адрес" at bounding box center [729, 84] width 62 height 8
type input "[STREET_ADDRESS]"
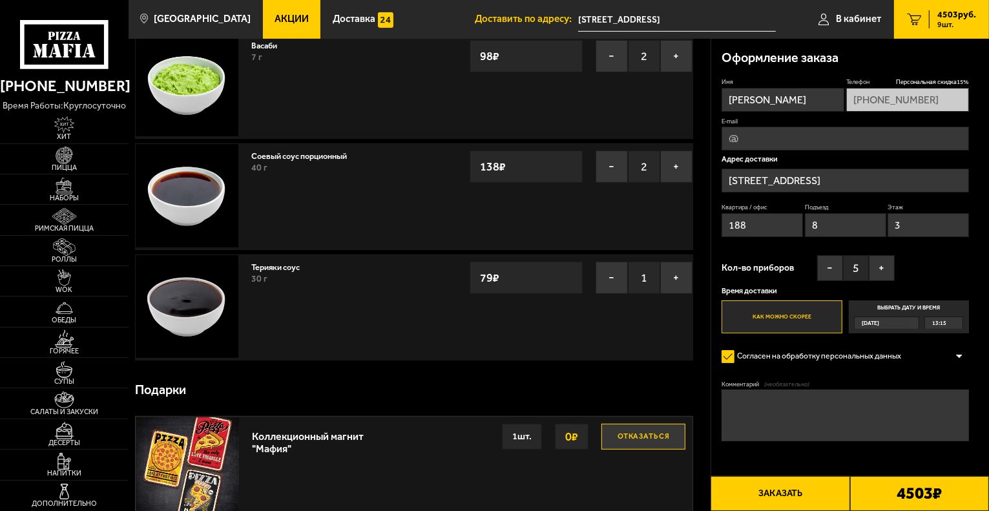
drag, startPoint x: 759, startPoint y: 226, endPoint x: 656, endPoint y: 227, distance: 103.4
click at [656, 227] on section "Ваш заказ Очистить корзину Доставка еды - Корзина Хот трио 881 г Запеченный рол…" at bounding box center [559, 458] width 860 height 1873
type input "1"
click at [805, 224] on input "8" at bounding box center [845, 225] width 81 height 24
type input "1"
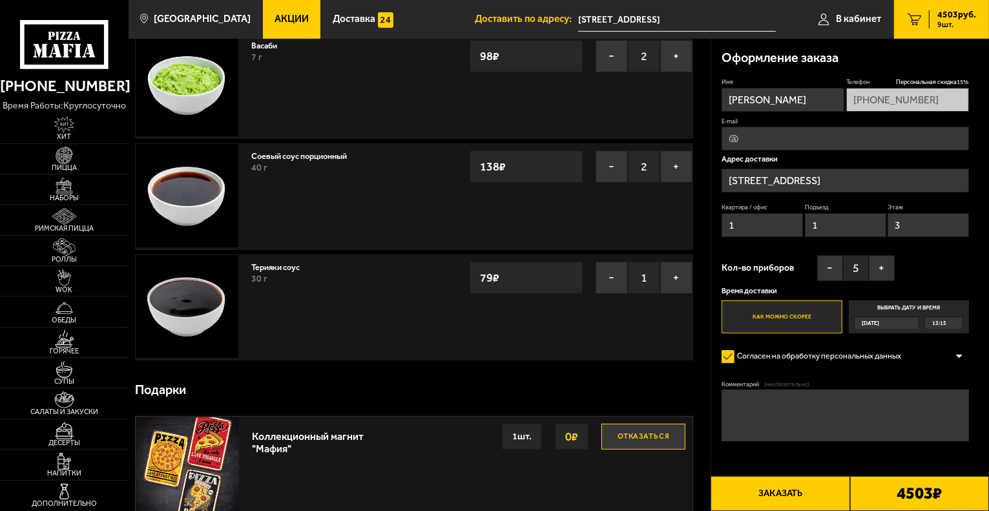
drag, startPoint x: 911, startPoint y: 226, endPoint x: 886, endPoint y: 224, distance: 25.9
click at [886, 224] on div "Квартира / офис 1 Подъезд 1 Этаж 3" at bounding box center [845, 222] width 247 height 39
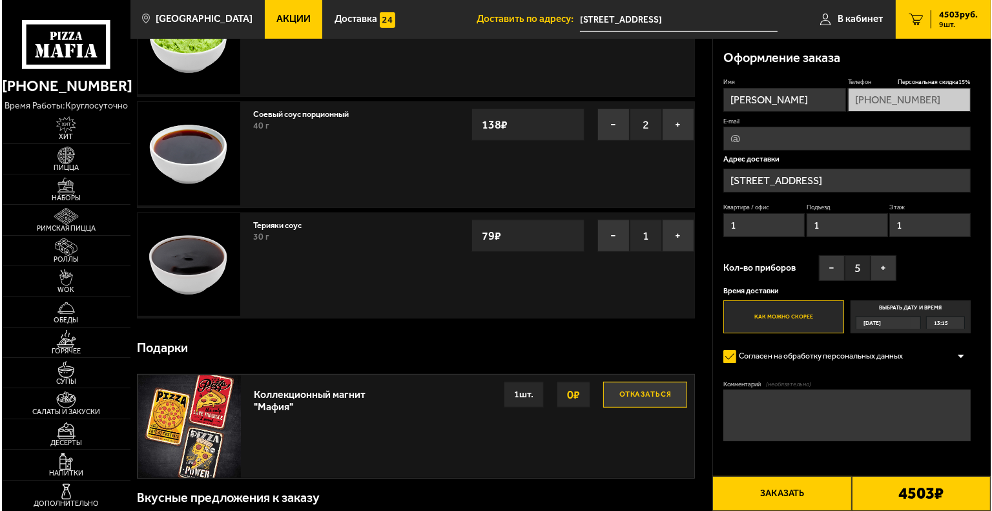
scroll to position [581, 0]
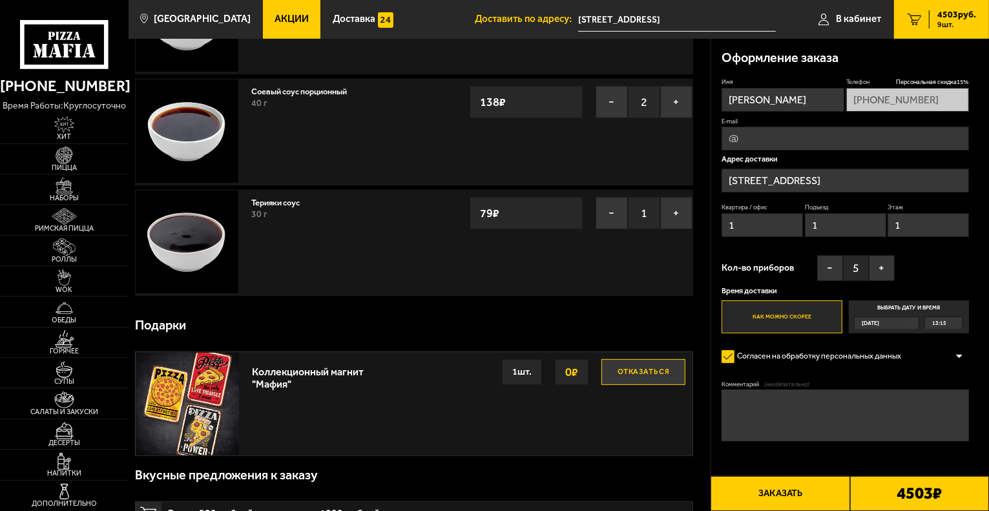
type input "1"
click at [775, 494] on button "Заказать" at bounding box center [780, 493] width 139 height 35
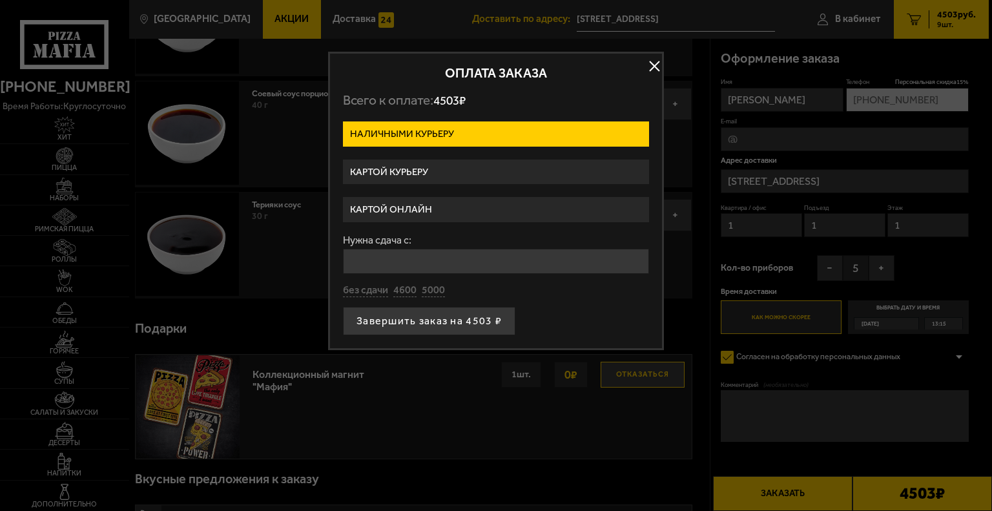
click at [442, 170] on label "Картой курьеру" at bounding box center [496, 172] width 306 height 25
click at [0, 0] on input "Картой курьеру" at bounding box center [0, 0] width 0 height 0
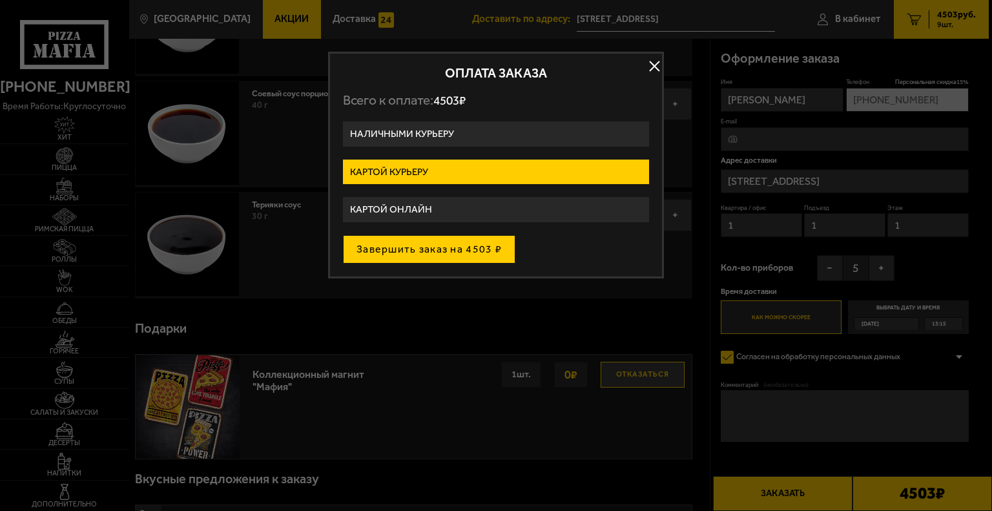
click at [463, 248] on button "Завершить заказ на 4503 ₽" at bounding box center [429, 249] width 172 height 28
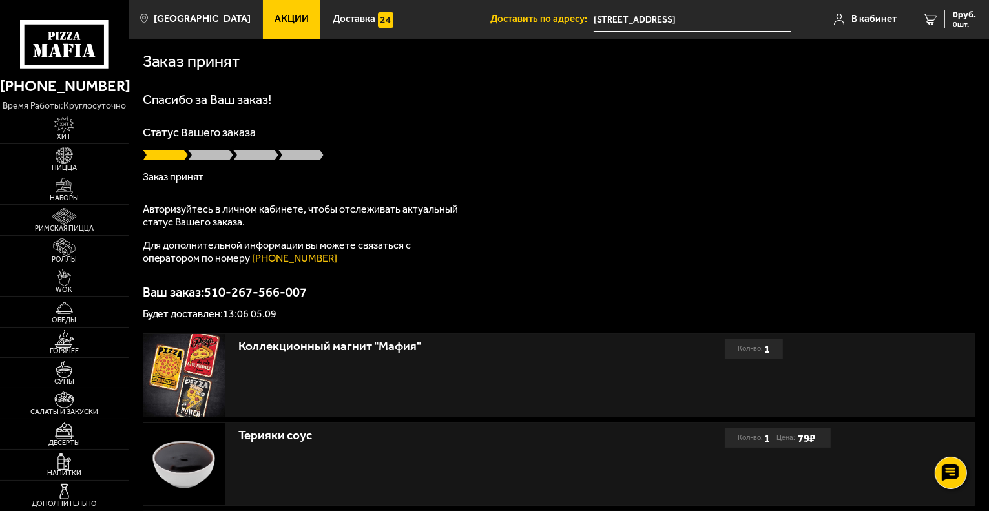
click at [608, 208] on div "Спасибо за Ваш заказ! Статус Вашего заказа Заказ принят Авторизуйтесь в личном …" at bounding box center [559, 206] width 833 height 226
click at [928, 233] on div "Спасибо за Ваш заказ! Статус Вашего заказа [PERSON_NAME] Авторизуйтесь в личном…" at bounding box center [559, 206] width 833 height 226
